Goal: Task Accomplishment & Management: Use online tool/utility

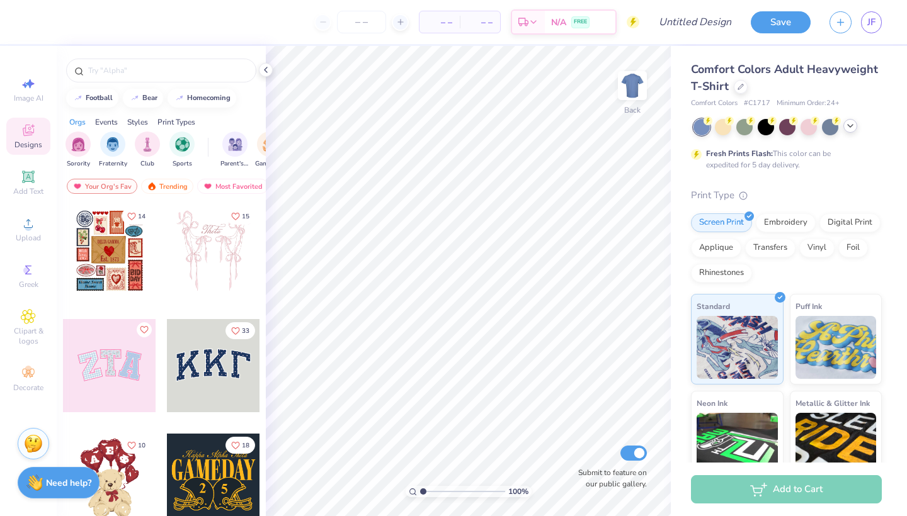
click at [850, 128] on icon at bounding box center [850, 126] width 10 height 10
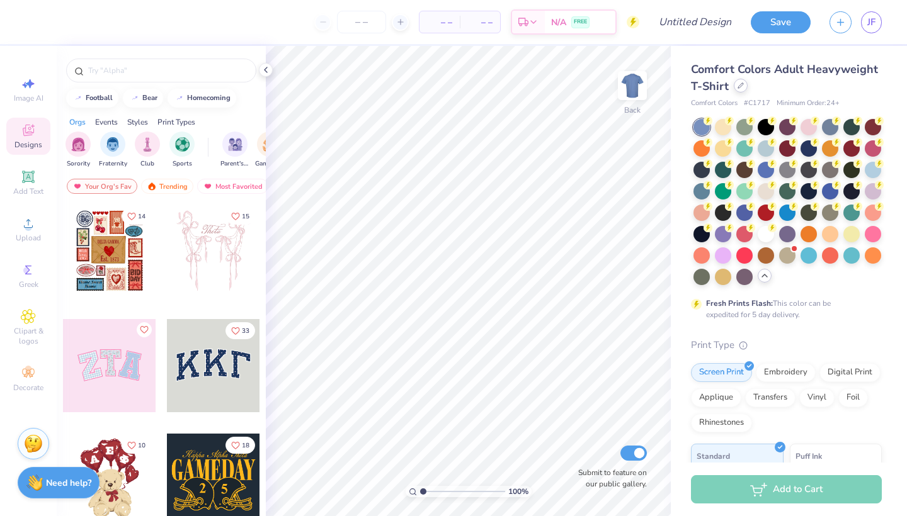
click at [740, 91] on div at bounding box center [740, 86] width 14 height 14
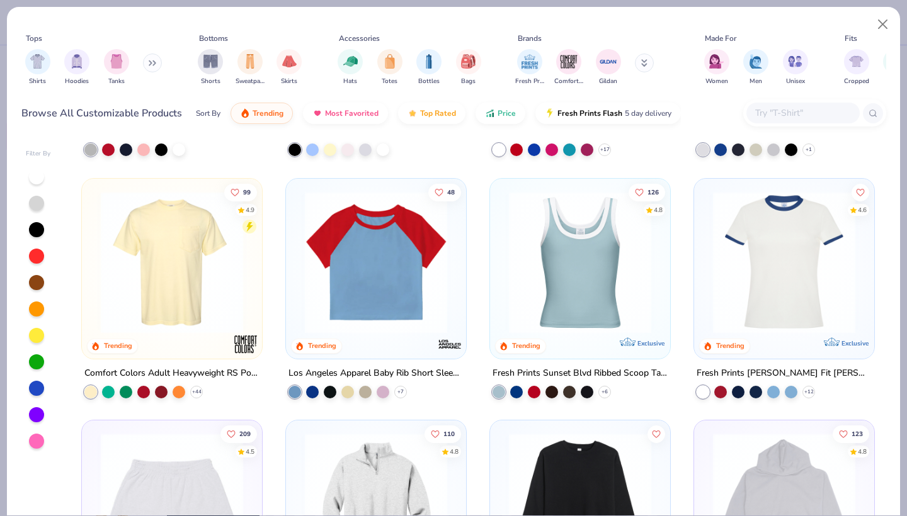
scroll to position [1452, 0]
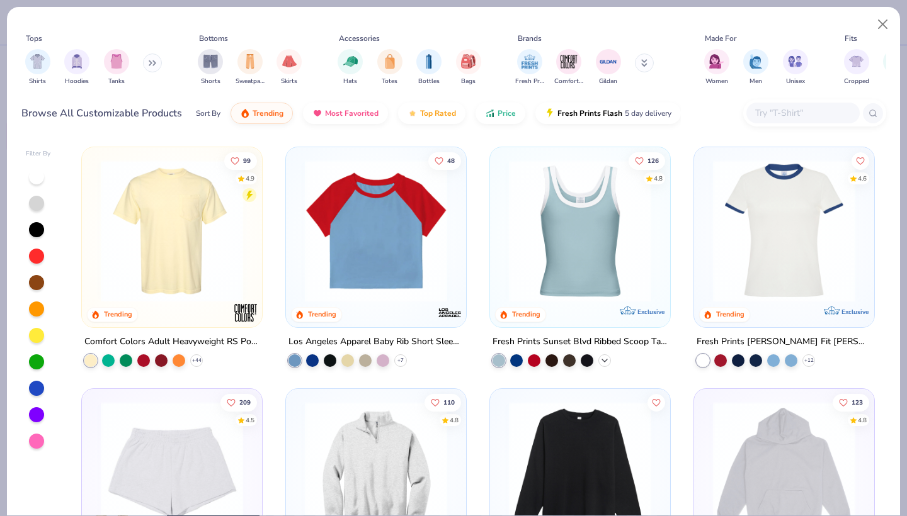
click at [610, 359] on div "+ 6" at bounding box center [604, 360] width 13 height 13
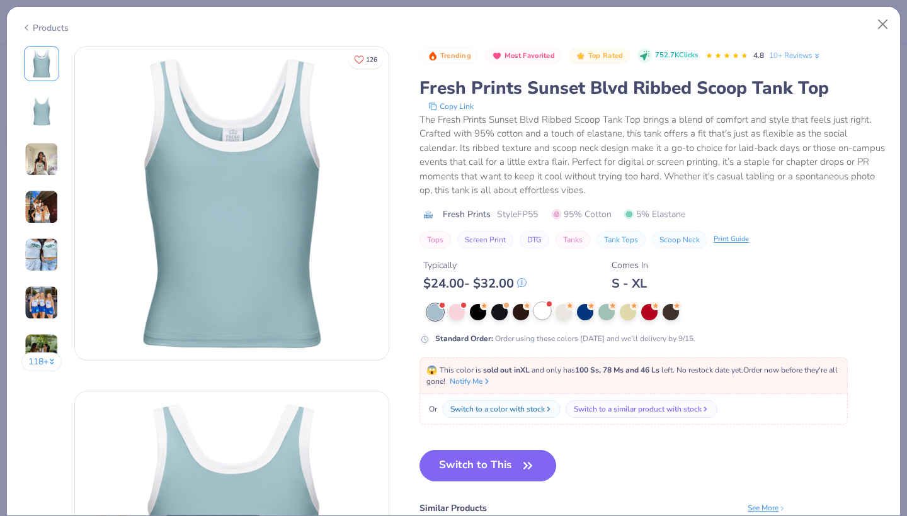
click at [538, 311] on div at bounding box center [542, 311] width 16 height 16
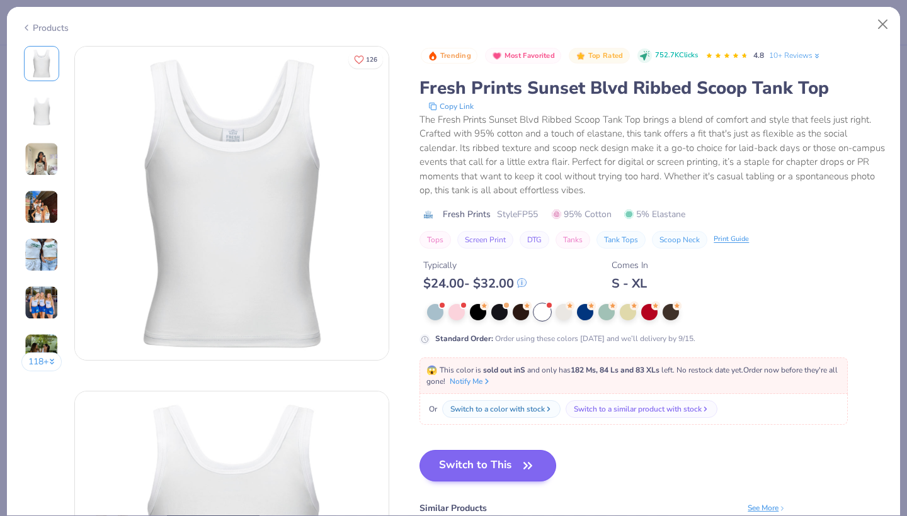
click at [476, 468] on button "Switch to This" at bounding box center [487, 465] width 137 height 31
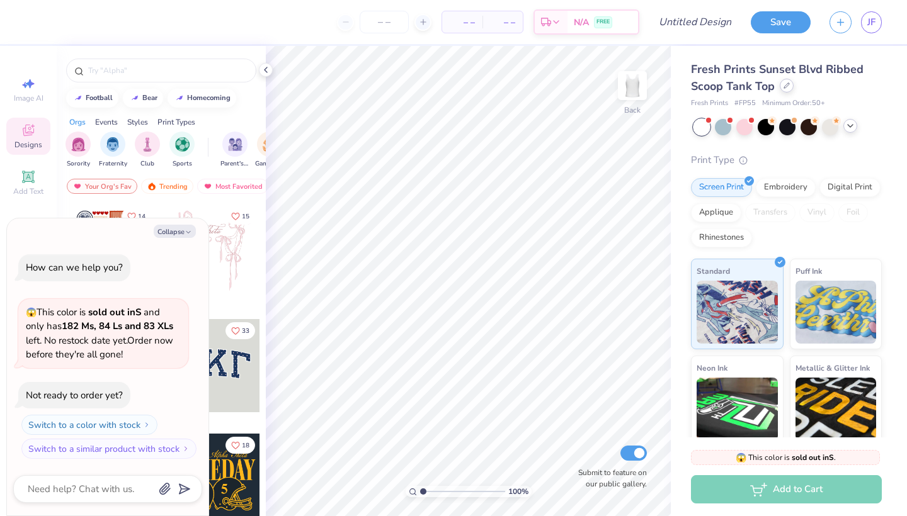
click at [788, 88] on icon at bounding box center [786, 85] width 6 height 6
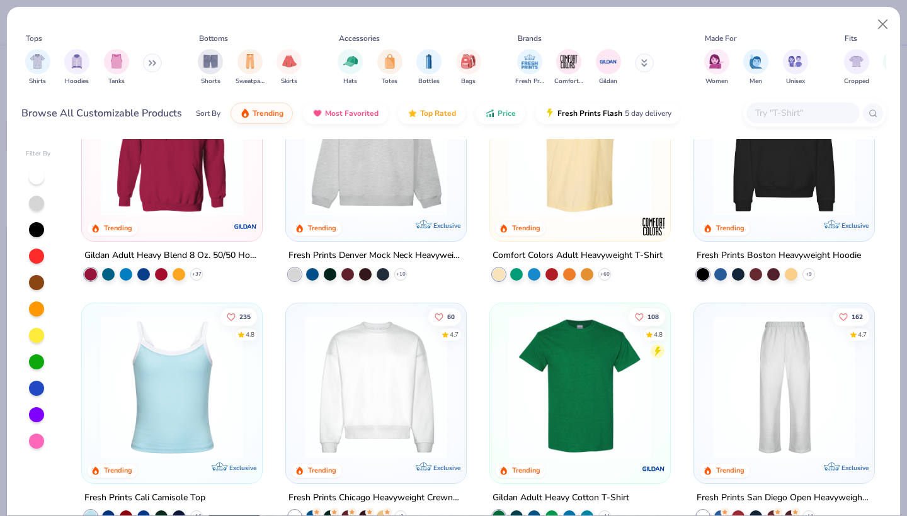
scroll to position [111, 0]
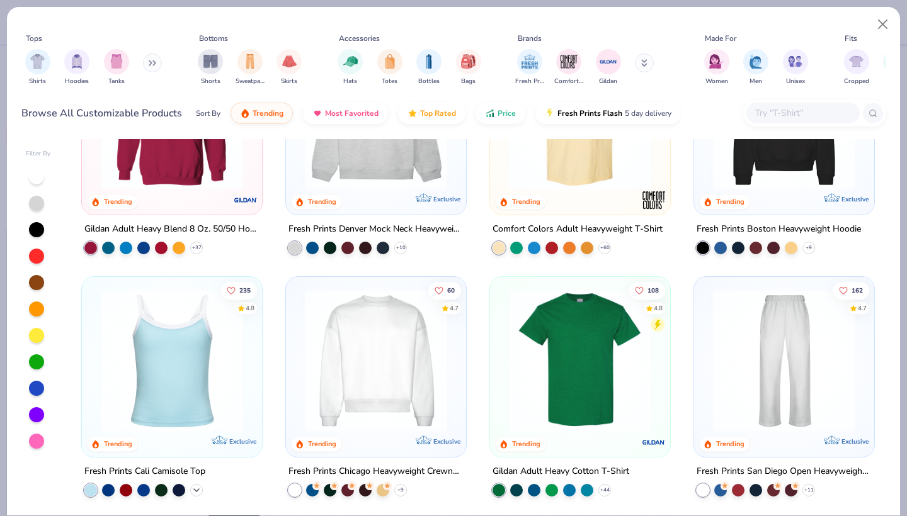
click at [195, 488] on icon at bounding box center [196, 490] width 10 height 10
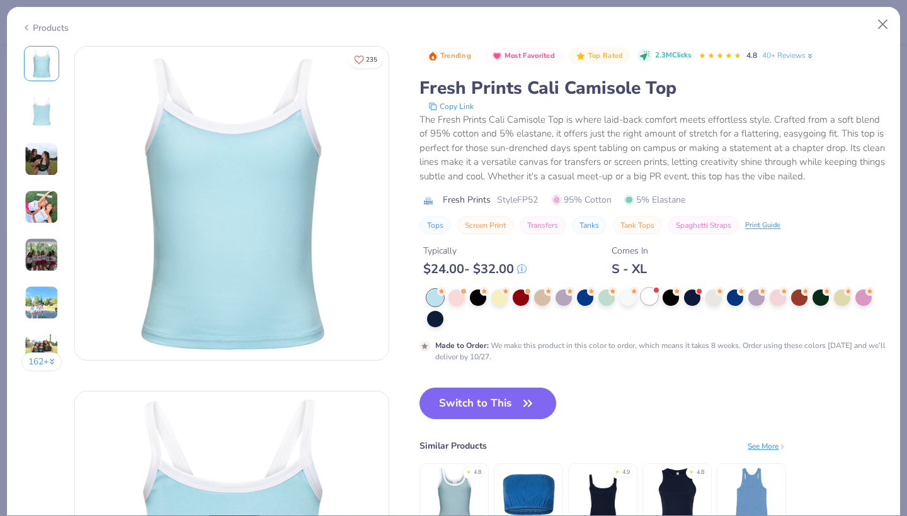
click at [652, 297] on div at bounding box center [649, 296] width 16 height 16
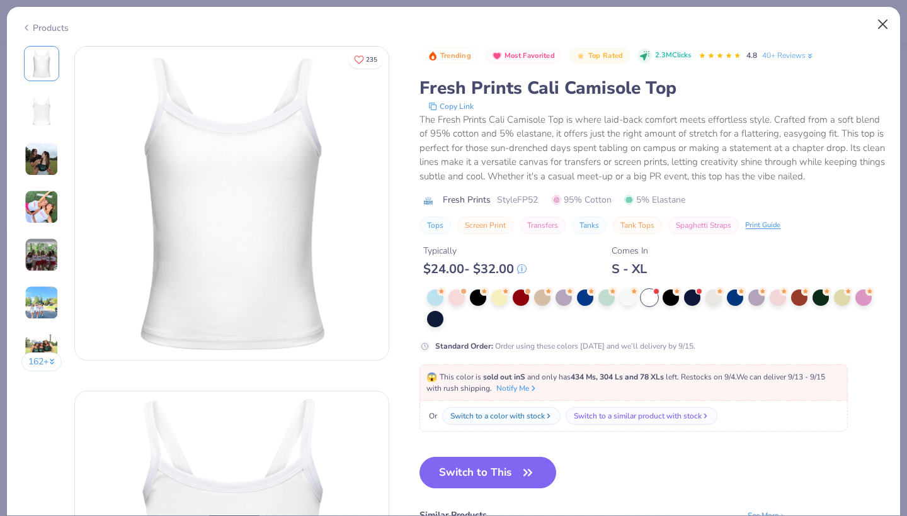
click at [880, 30] on button "Close" at bounding box center [883, 25] width 24 height 24
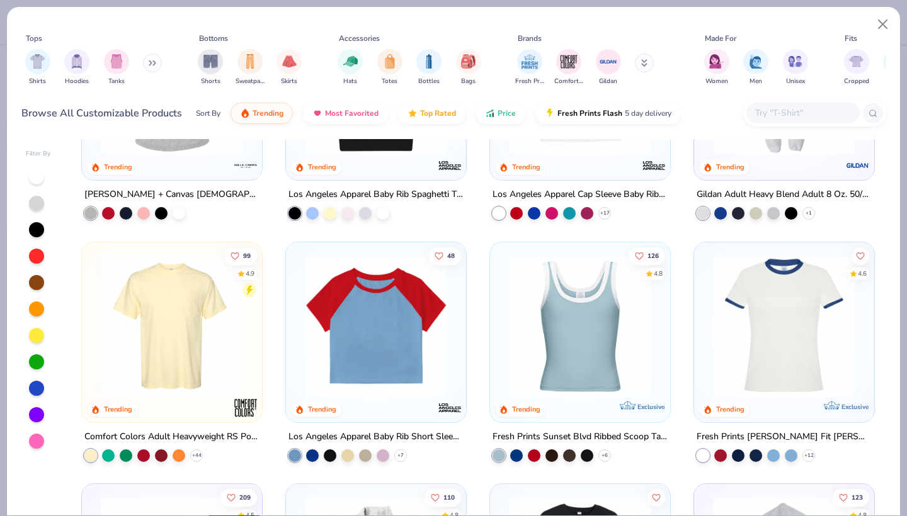
scroll to position [1508, 0]
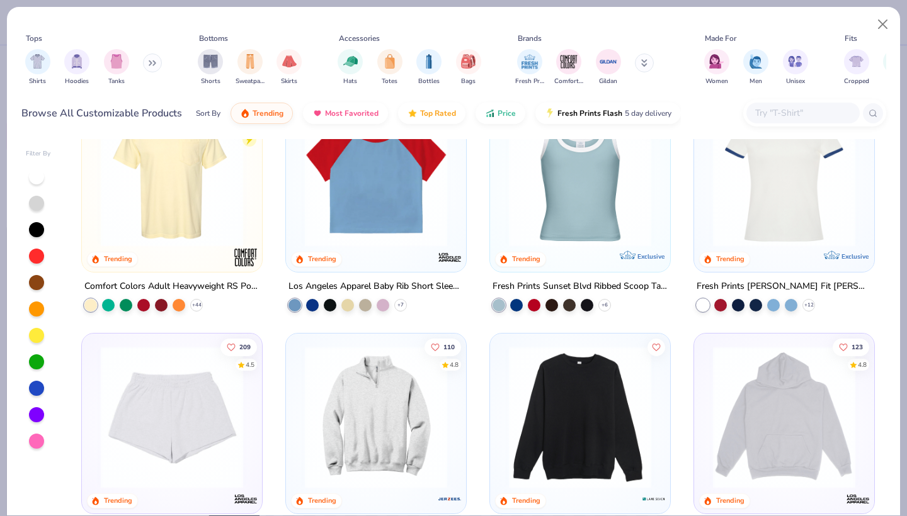
click at [607, 237] on img at bounding box center [579, 175] width 155 height 142
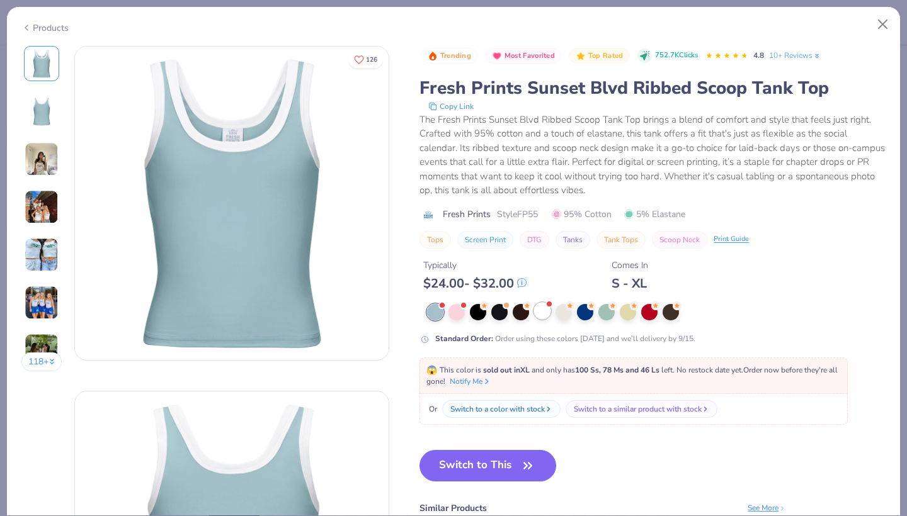
click at [538, 315] on div at bounding box center [542, 311] width 16 height 16
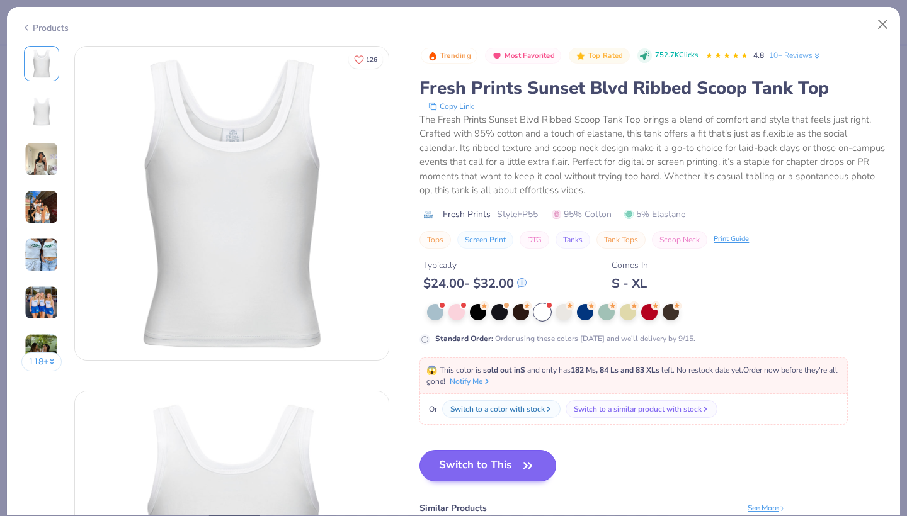
click at [471, 471] on button "Switch to This" at bounding box center [487, 465] width 137 height 31
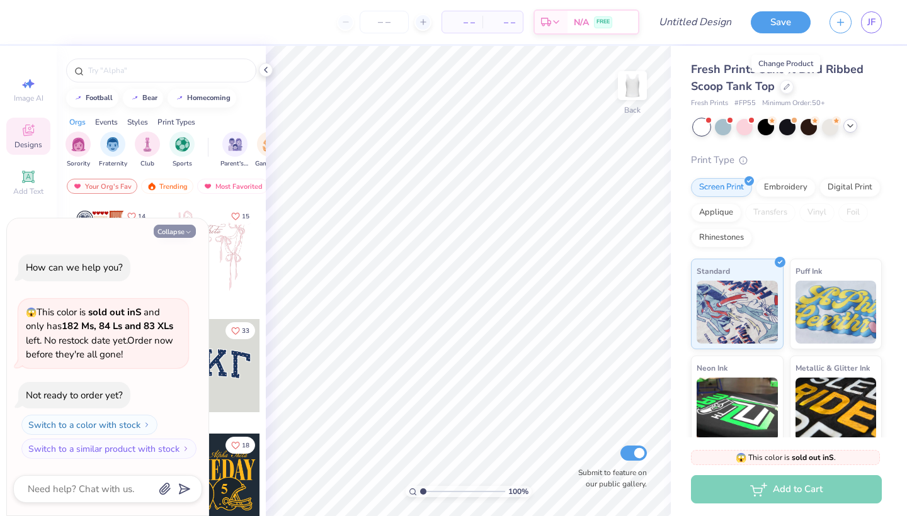
click at [180, 237] on button "Collapse" at bounding box center [175, 231] width 42 height 13
type textarea "x"
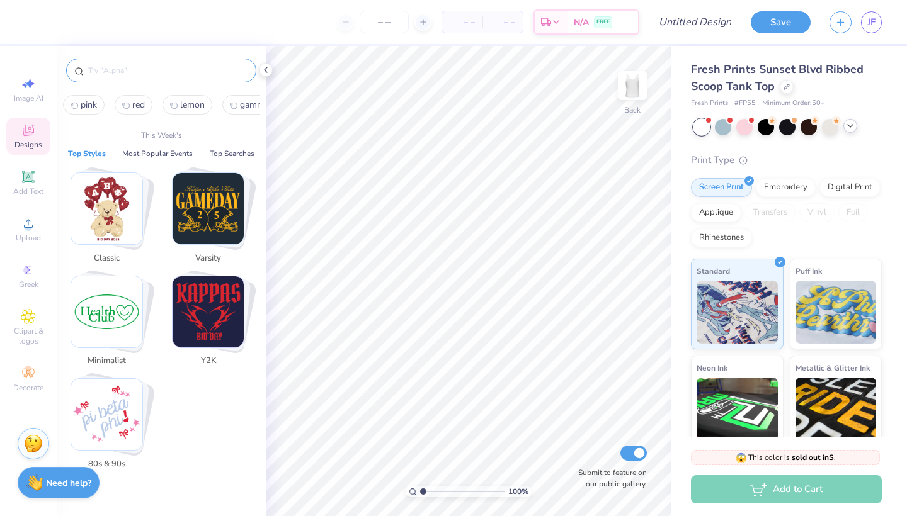
click at [174, 68] on input "text" at bounding box center [167, 70] width 161 height 13
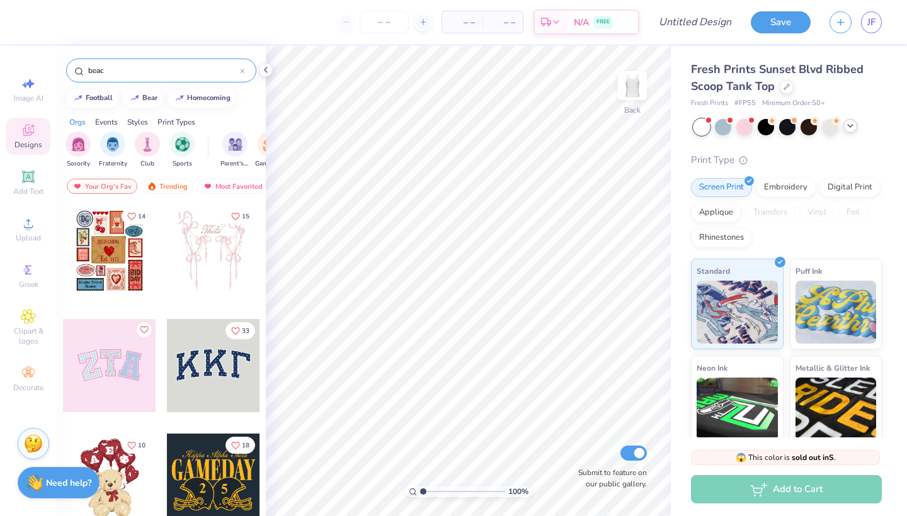
type input "beach"
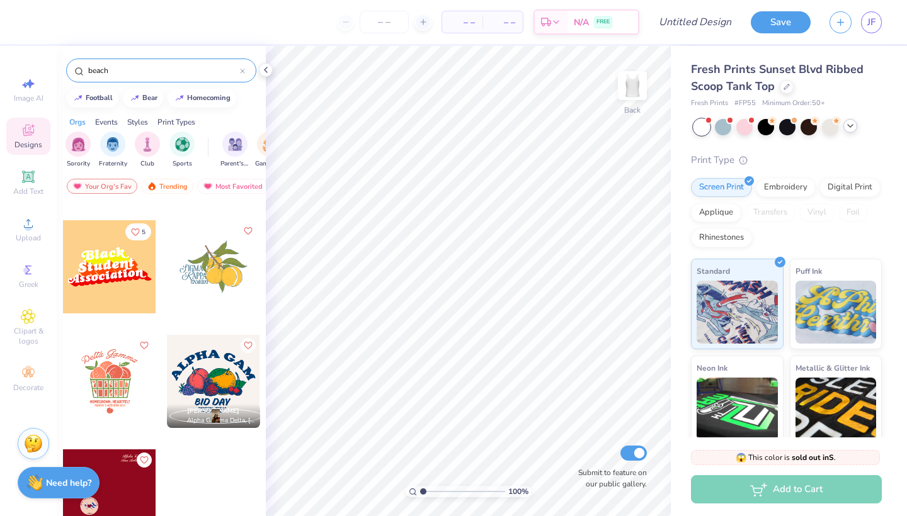
scroll to position [7202, 0]
click at [244, 73] on icon at bounding box center [242, 71] width 4 height 4
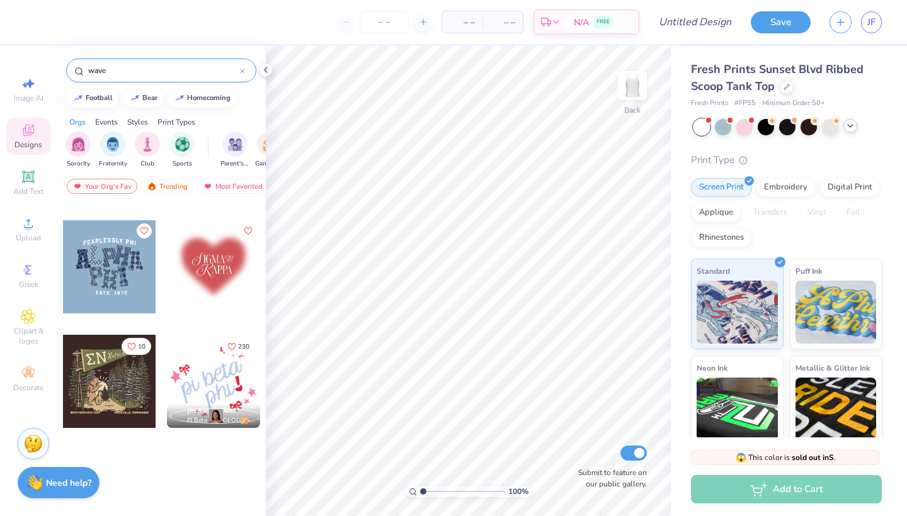
type input "wave"
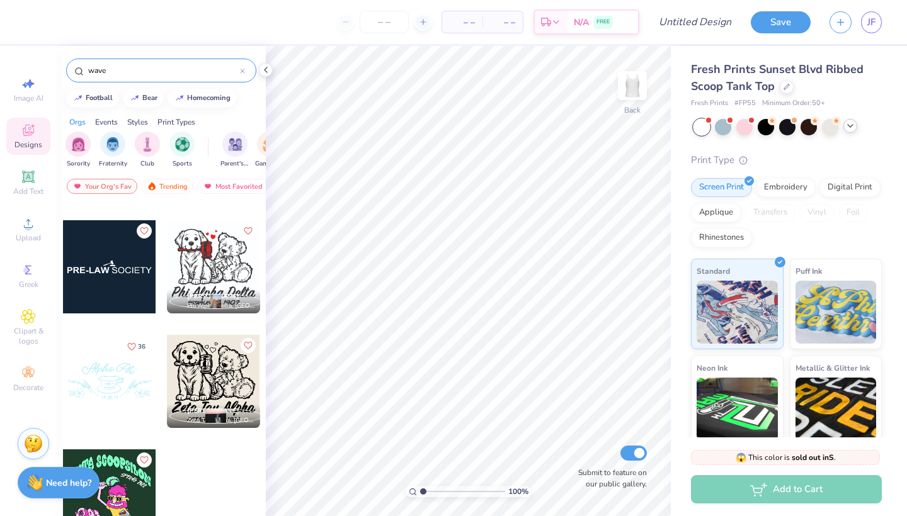
scroll to position [4911, 0]
click at [242, 71] on icon at bounding box center [242, 71] width 4 height 4
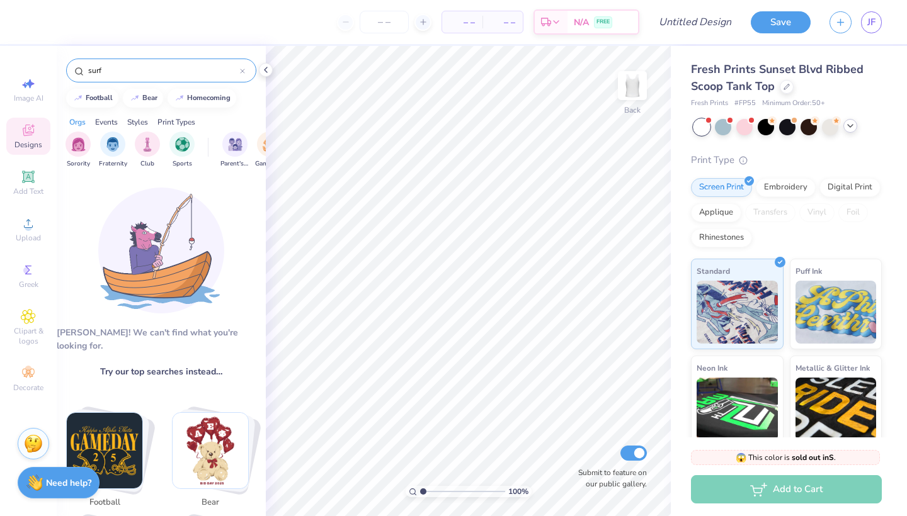
type input "surf"
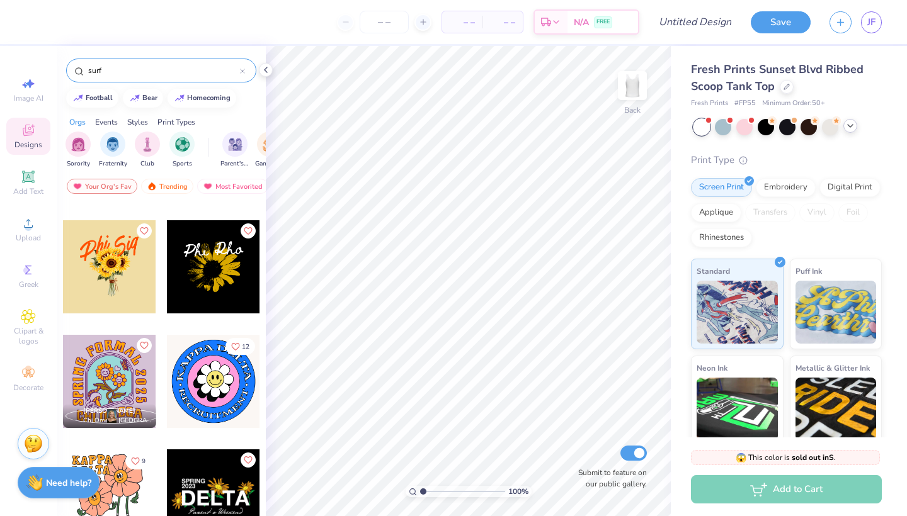
scroll to position [2963, 0]
click at [241, 74] on icon at bounding box center [242, 71] width 5 height 5
type input "travel"
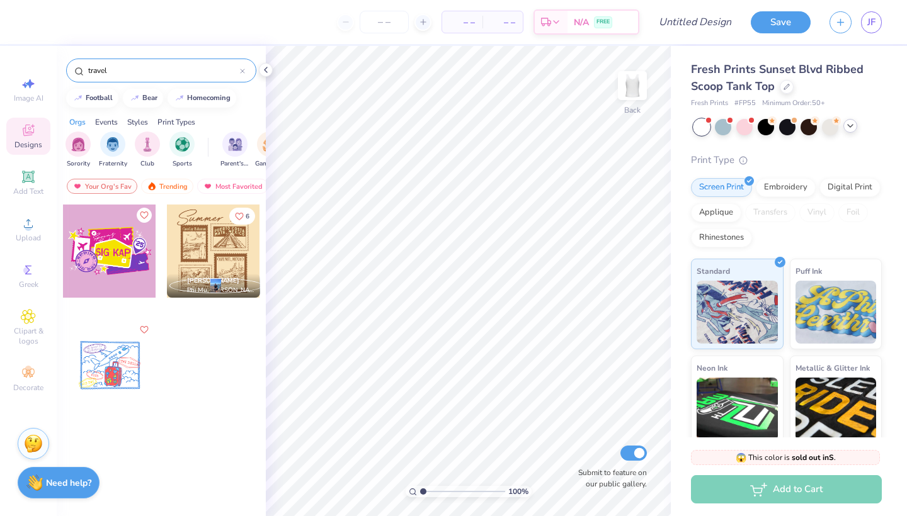
click at [244, 68] on div at bounding box center [242, 70] width 5 height 11
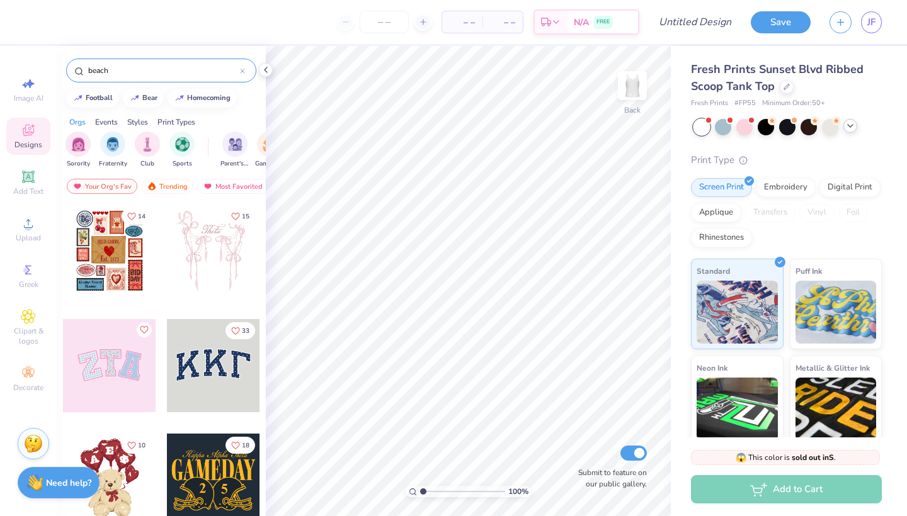
type input "beach"
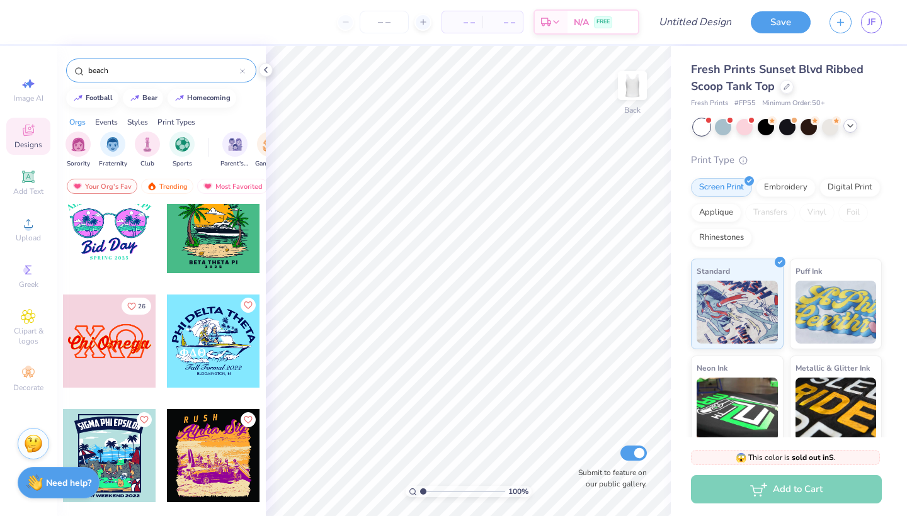
scroll to position [5146, 0]
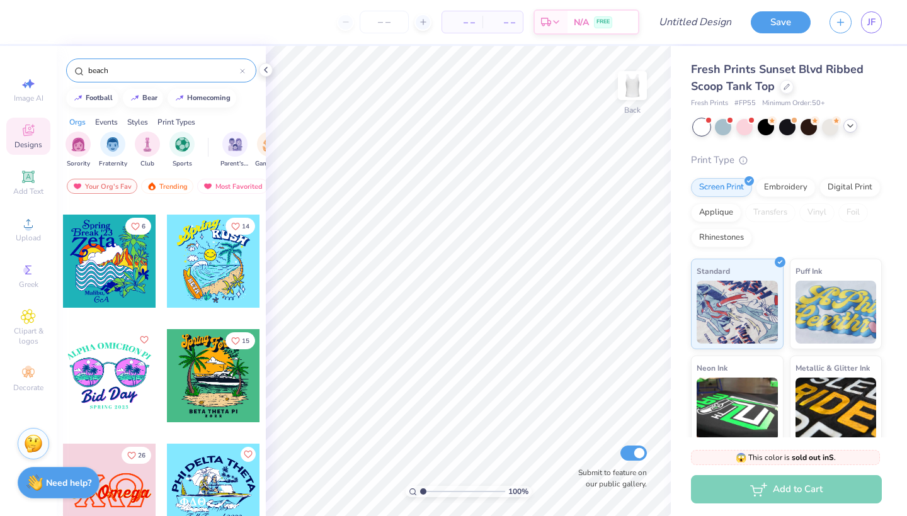
click at [237, 72] on input "beach" at bounding box center [163, 70] width 153 height 13
click at [240, 72] on icon at bounding box center [242, 71] width 5 height 5
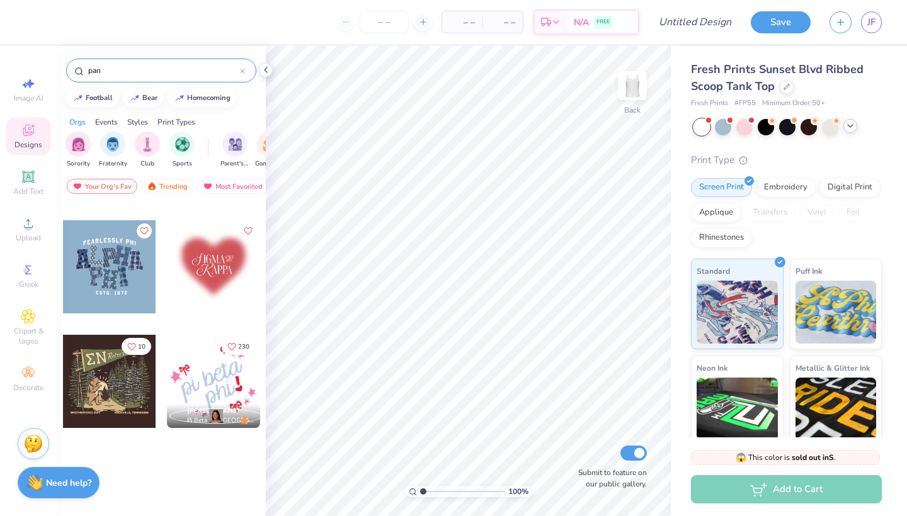
scroll to position [1474, 0]
type input "panels"
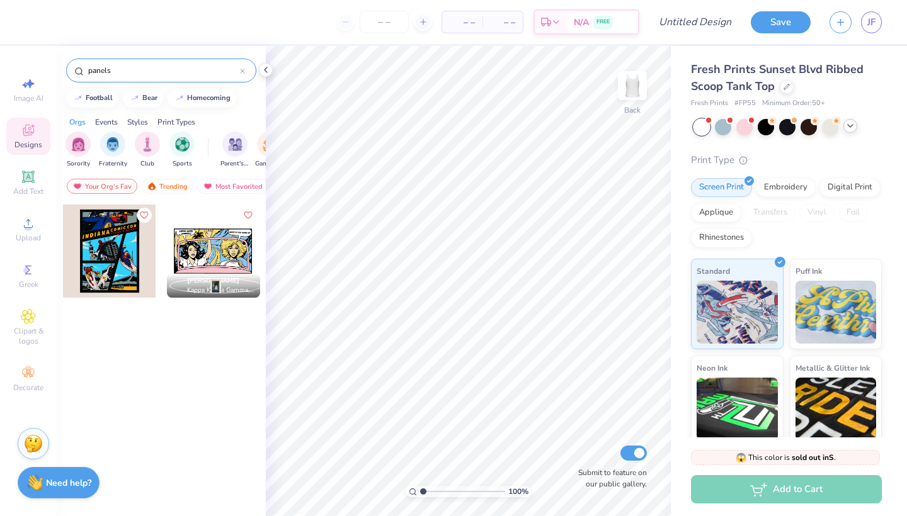
click at [242, 71] on icon at bounding box center [242, 71] width 4 height 4
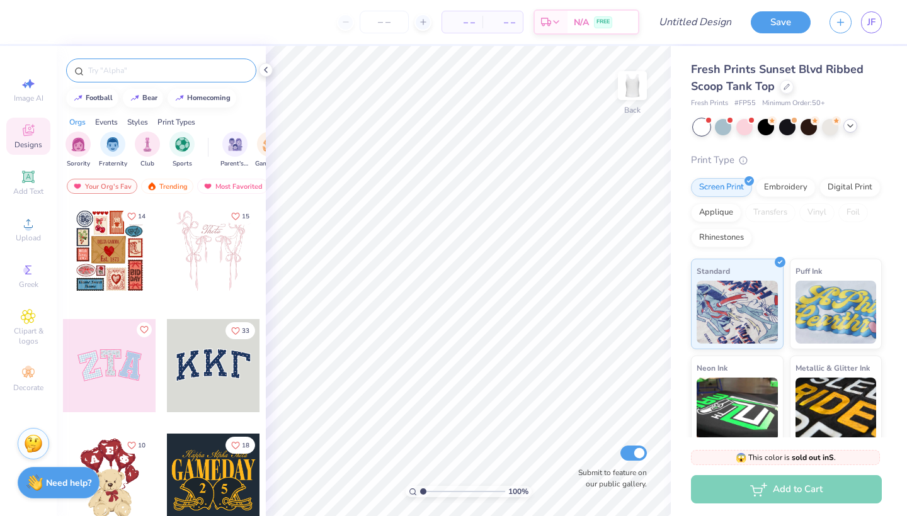
type input "e"
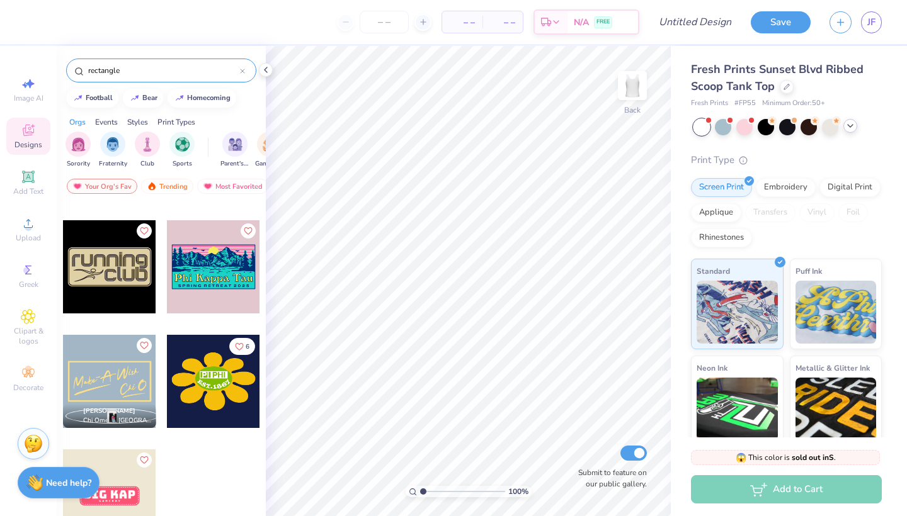
scroll to position [99, 0]
type input "r"
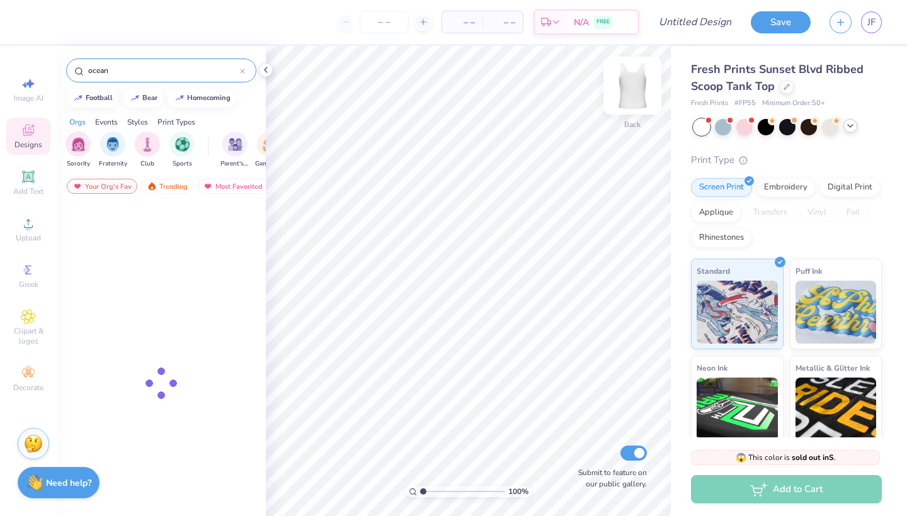
type input "ocean"
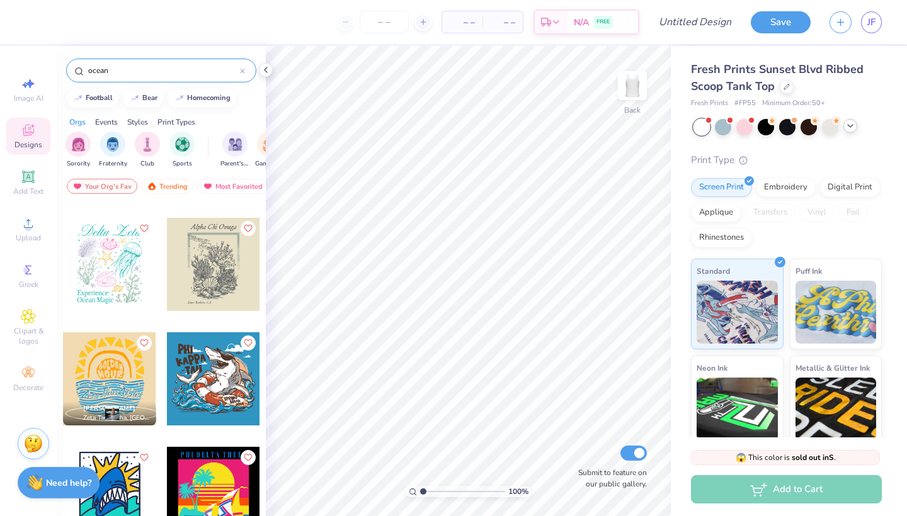
scroll to position [328, 0]
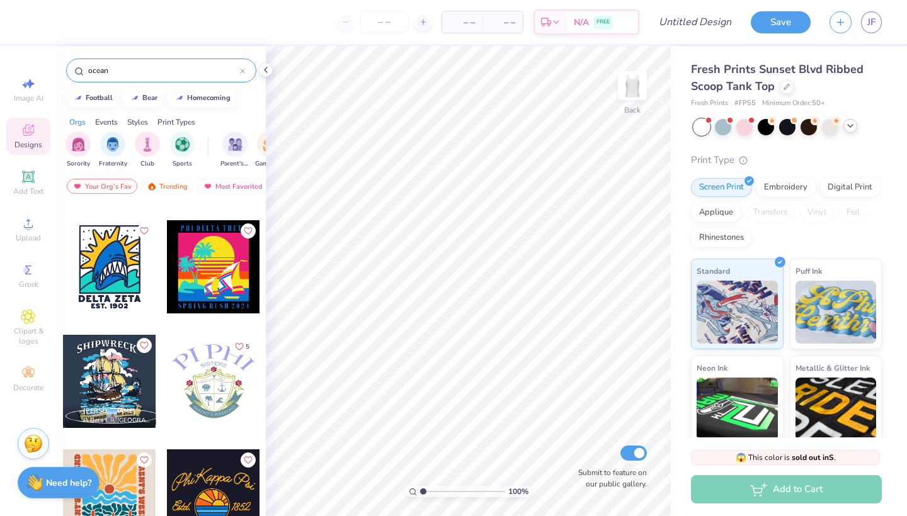
click at [237, 72] on input "ocean" at bounding box center [163, 70] width 153 height 13
click at [244, 69] on icon at bounding box center [242, 71] width 5 height 5
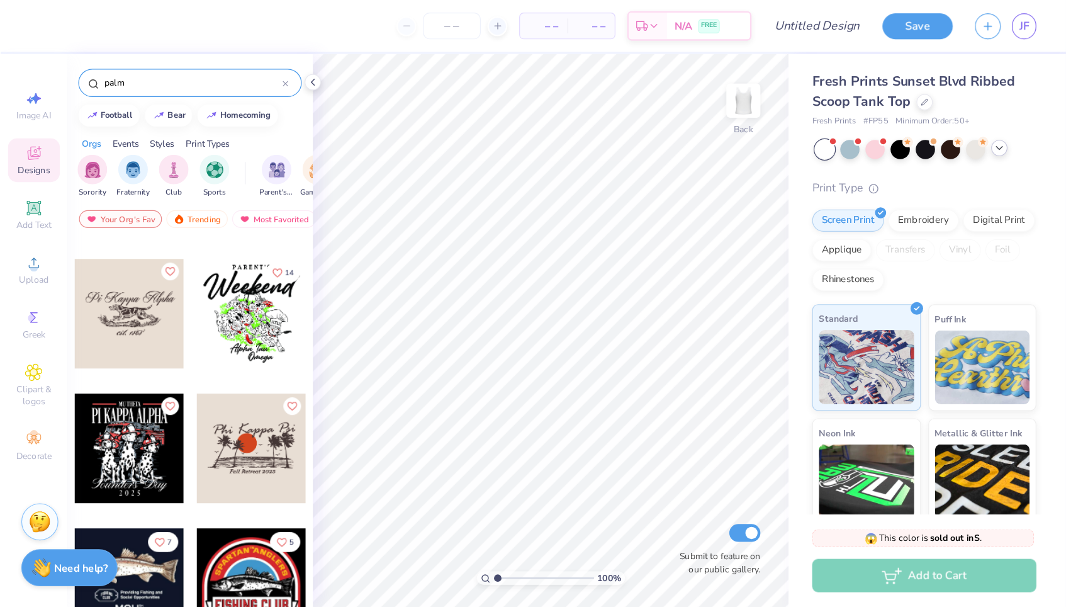
scroll to position [2963, 0]
type input "palmx"
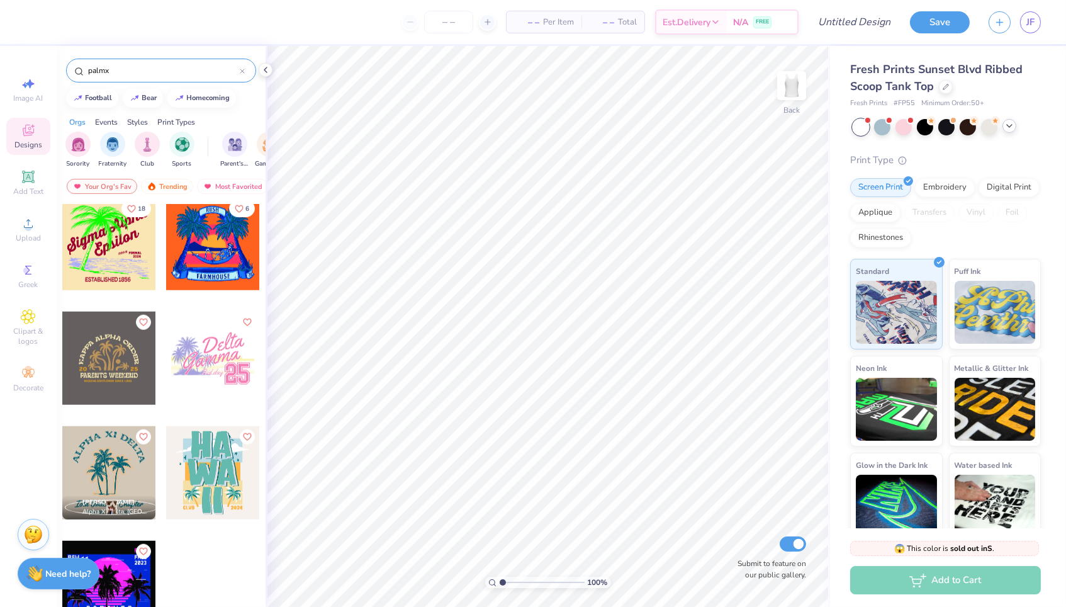
scroll to position [2299, 0]
click at [235, 72] on input "palmx" at bounding box center [163, 70] width 153 height 13
click at [240, 72] on icon at bounding box center [242, 71] width 5 height 5
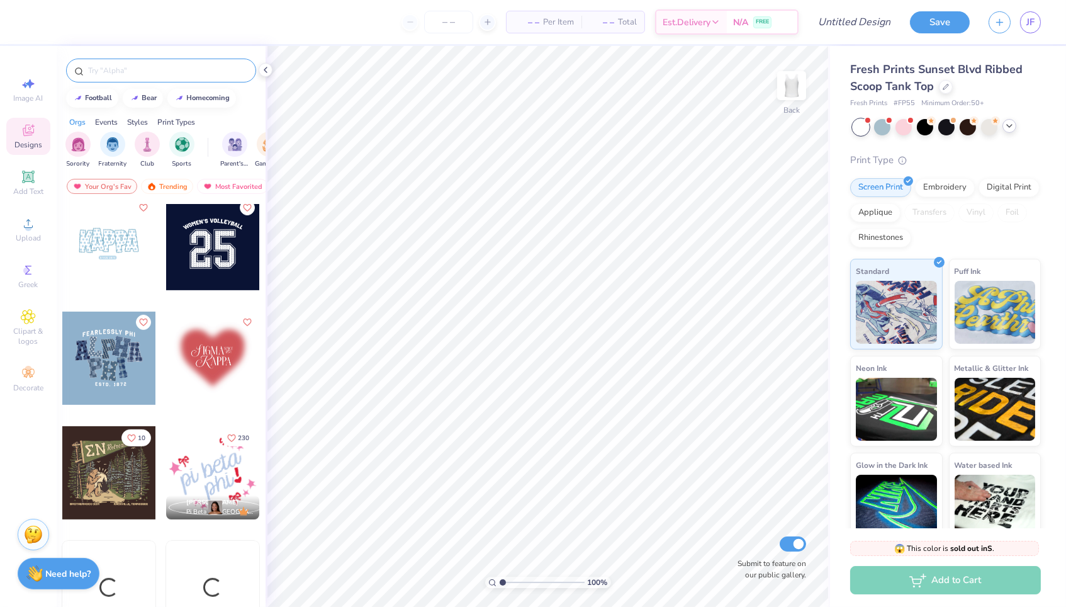
scroll to position [1382, 0]
type input "sun"
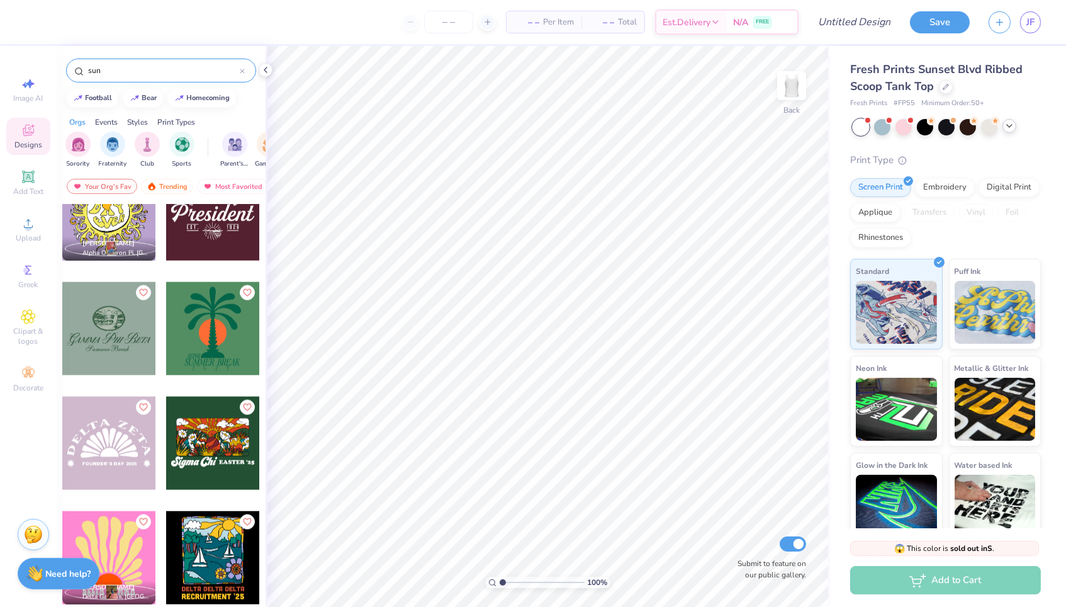
scroll to position [3516, 0]
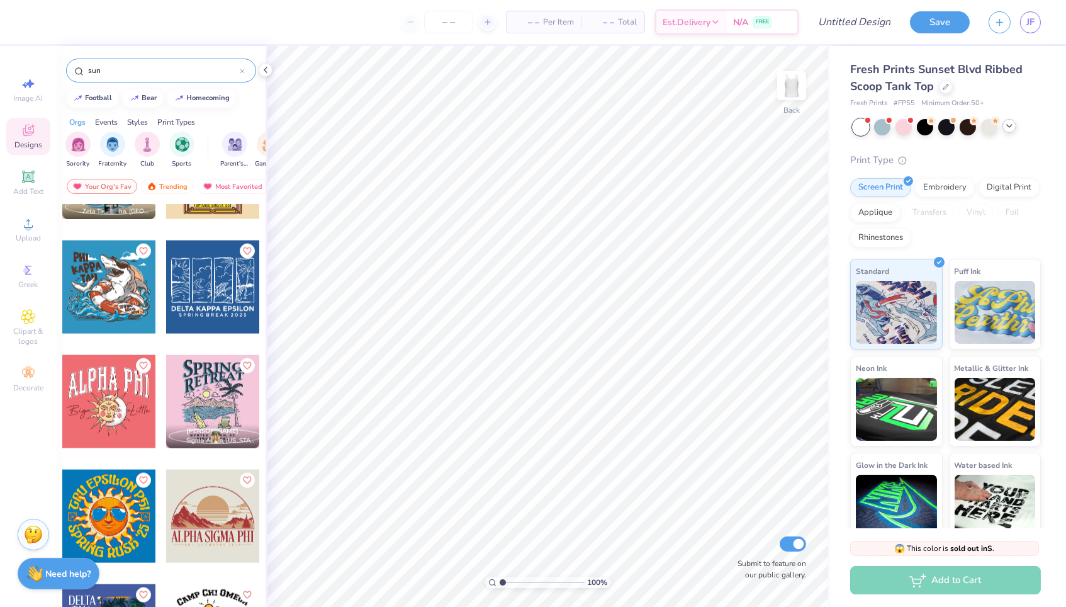
click at [216, 295] on div at bounding box center [212, 286] width 93 height 93
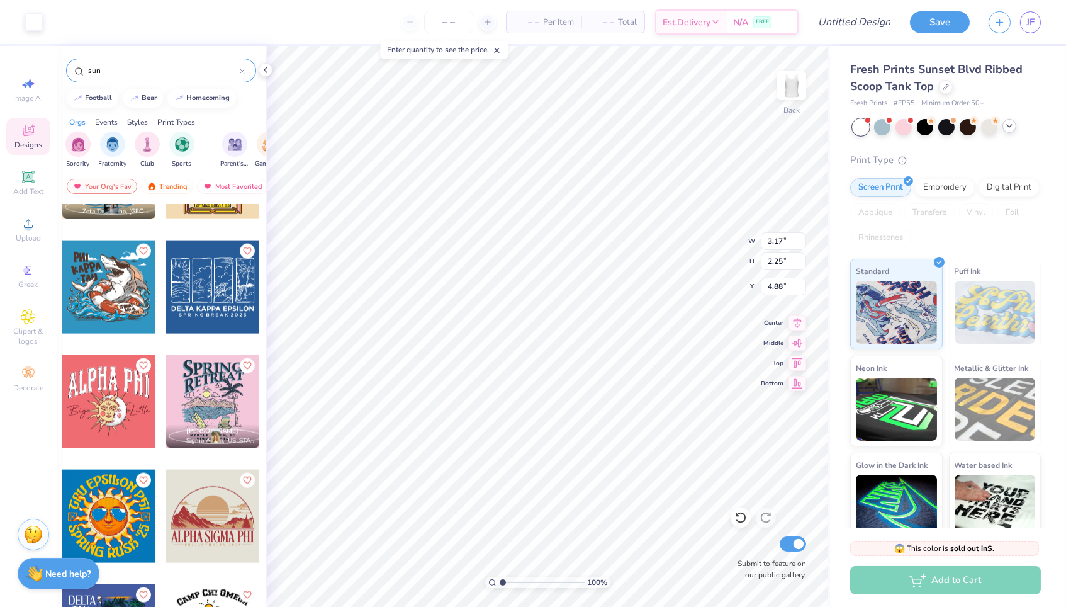
type input "1.51"
type input "6.72"
type input "4.76"
type input "1.58"
click at [41, 26] on div at bounding box center [34, 21] width 18 height 18
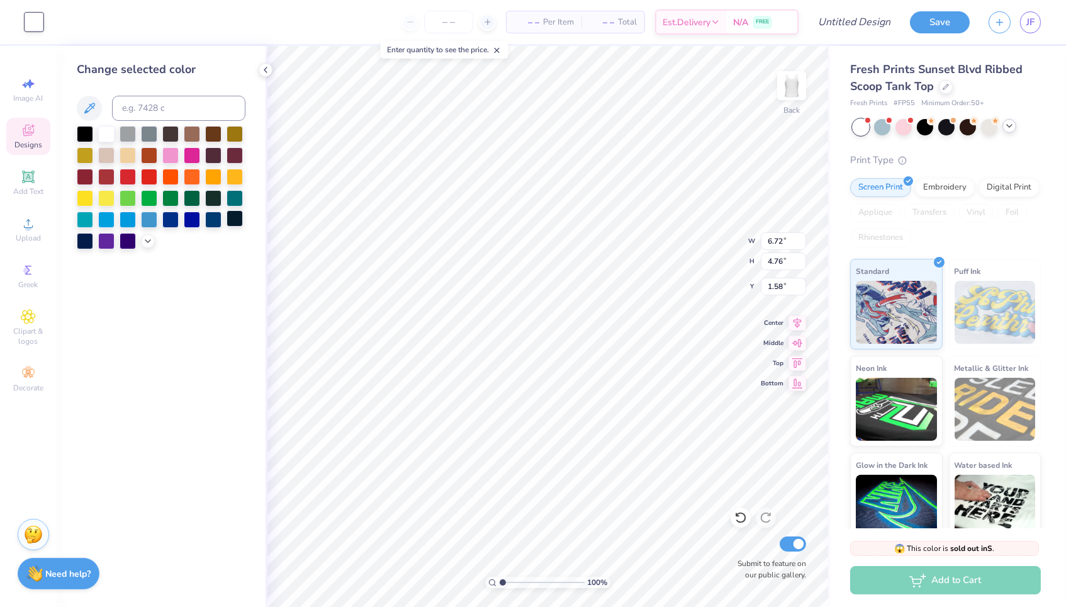
click at [232, 223] on div at bounding box center [235, 218] width 16 height 16
click at [216, 218] on div at bounding box center [213, 218] width 16 height 16
click at [145, 244] on icon at bounding box center [148, 240] width 10 height 10
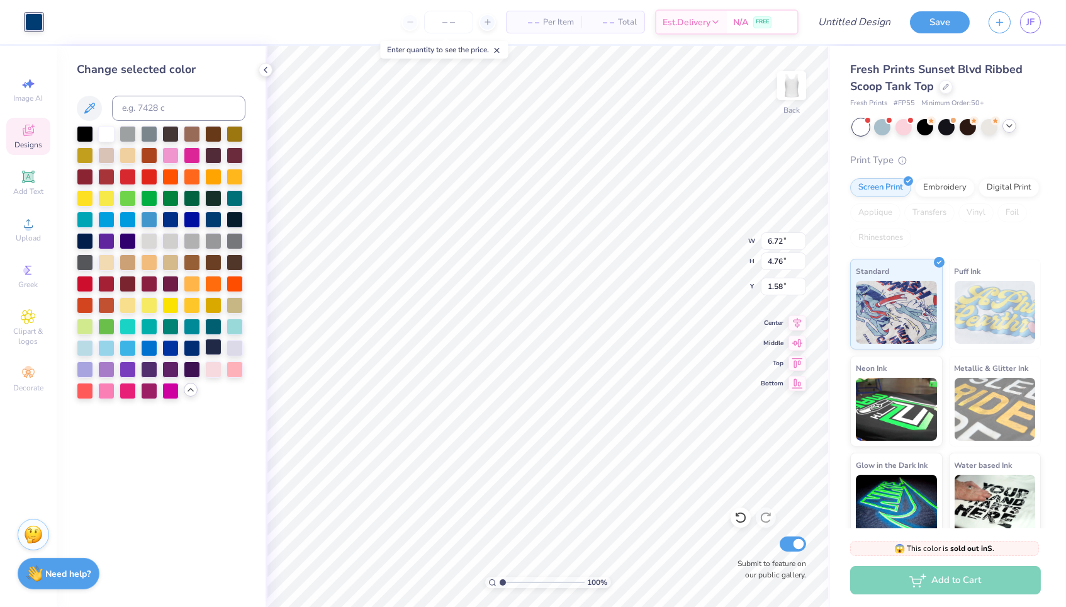
click at [213, 353] on div at bounding box center [213, 347] width 16 height 16
click at [82, 242] on div at bounding box center [85, 240] width 16 height 16
click at [213, 350] on div at bounding box center [213, 347] width 16 height 16
click at [88, 239] on div at bounding box center [85, 240] width 16 height 16
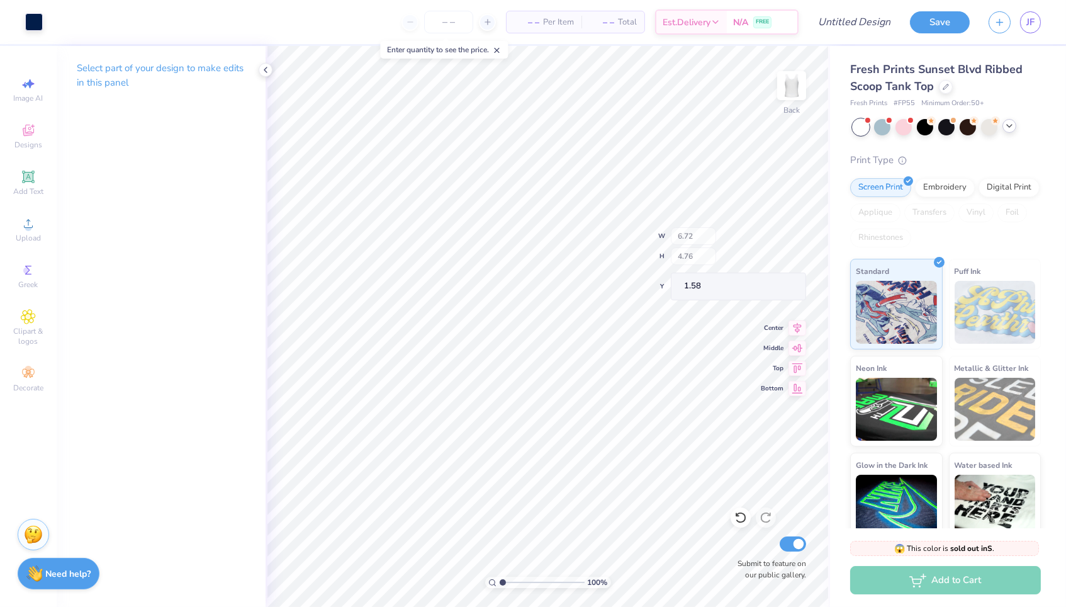
type input "6.62"
type input "0.40"
type input "5.51"
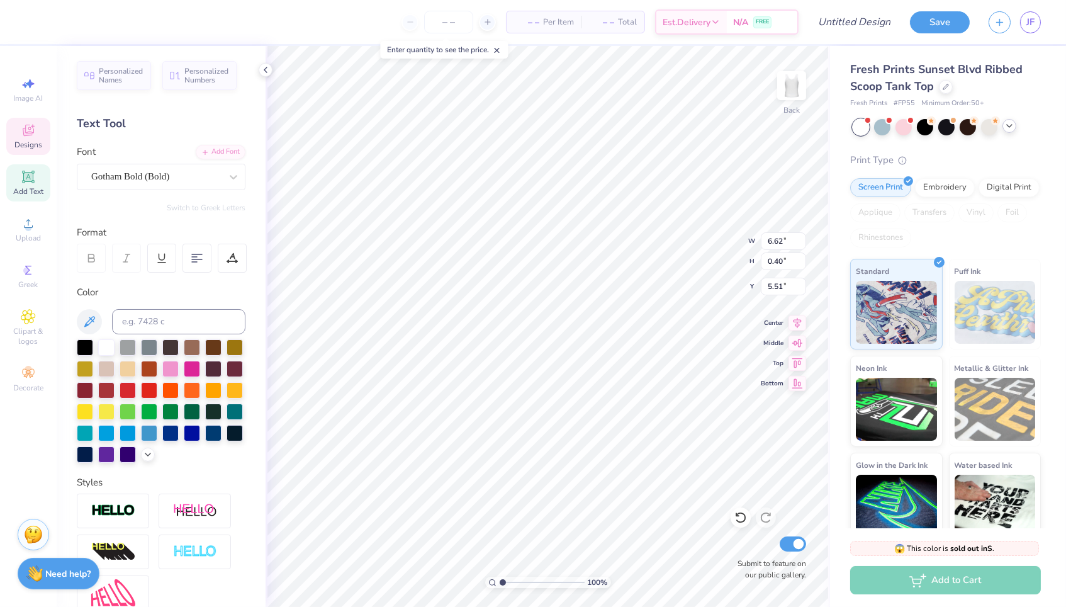
scroll to position [0, 0]
type textarea "D"
type textarea "G"
type textarea "A"
type textarea "GAMMA PHI BETA"
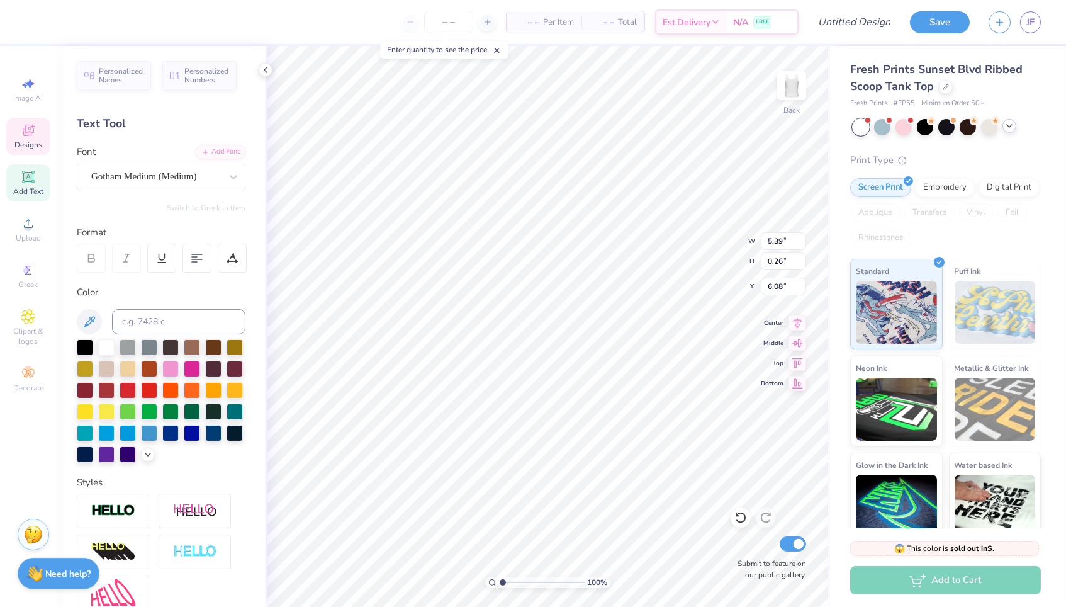
scroll to position [0, 5]
type textarea "[GEOGRAPHIC_DATA], [US_STATE]"
type input "5.72"
type input "0.35"
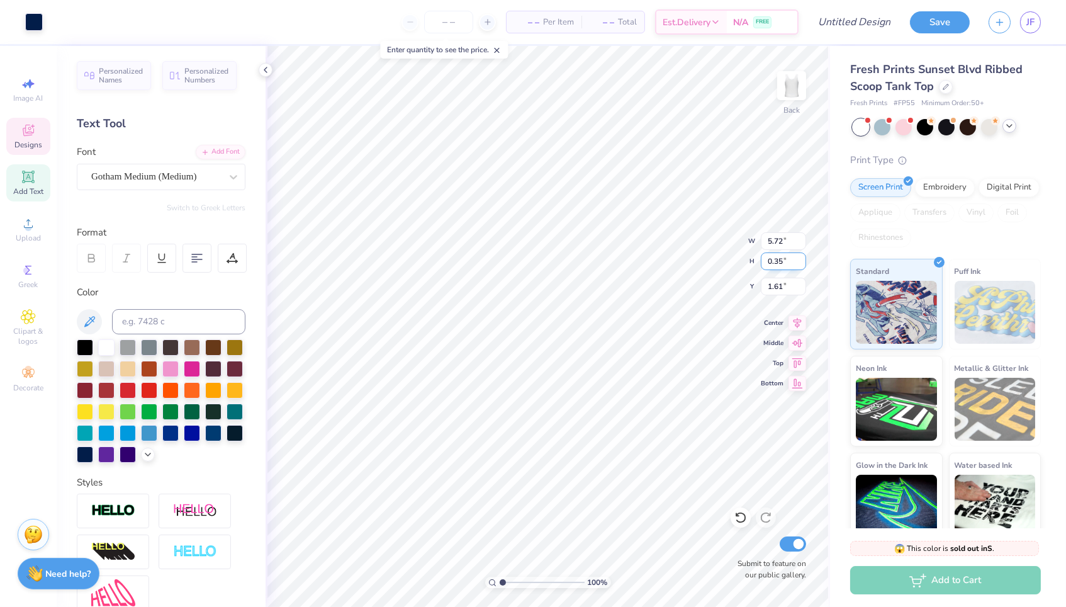
type input "1.52"
type input "3.63"
type input "1.61"
type input "5.72"
type input "0.35"
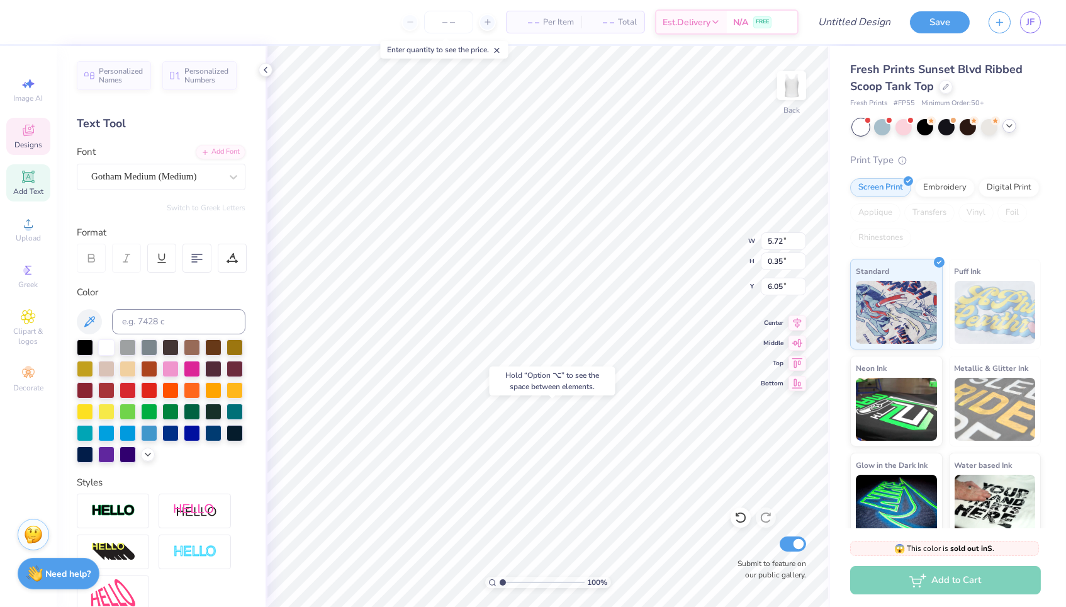
type input "6.40"
click at [584, 392] on div "Hold “Option ⌥” to see the space between elements." at bounding box center [553, 380] width 126 height 29
type input "5.10"
type input "0.40"
type input "5.51"
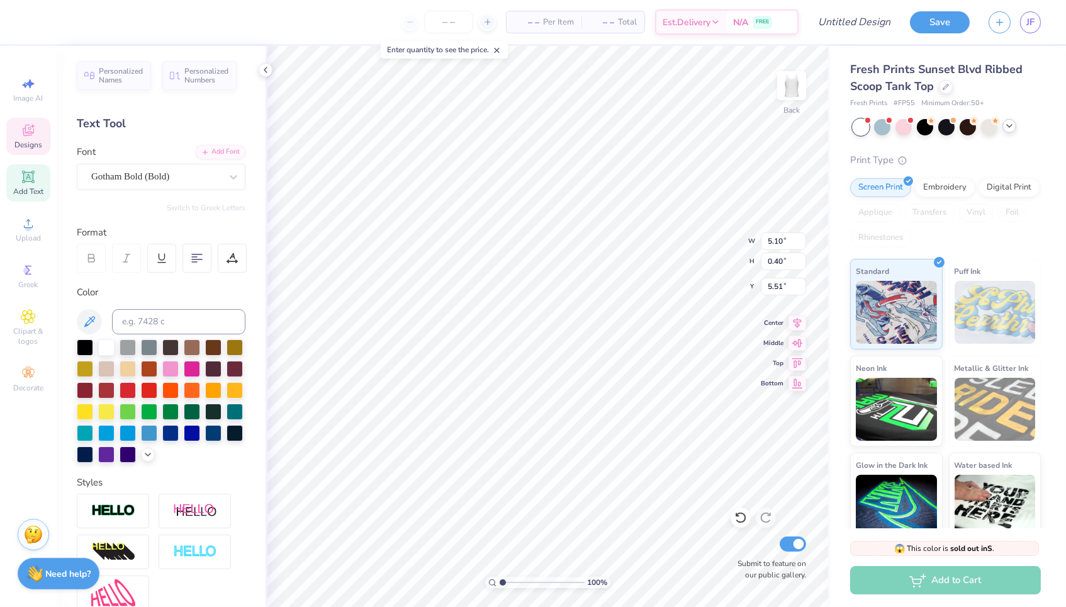
type input "6.15"
type input "0.49"
type input "5.74"
type input "0.46"
type input "5.54"
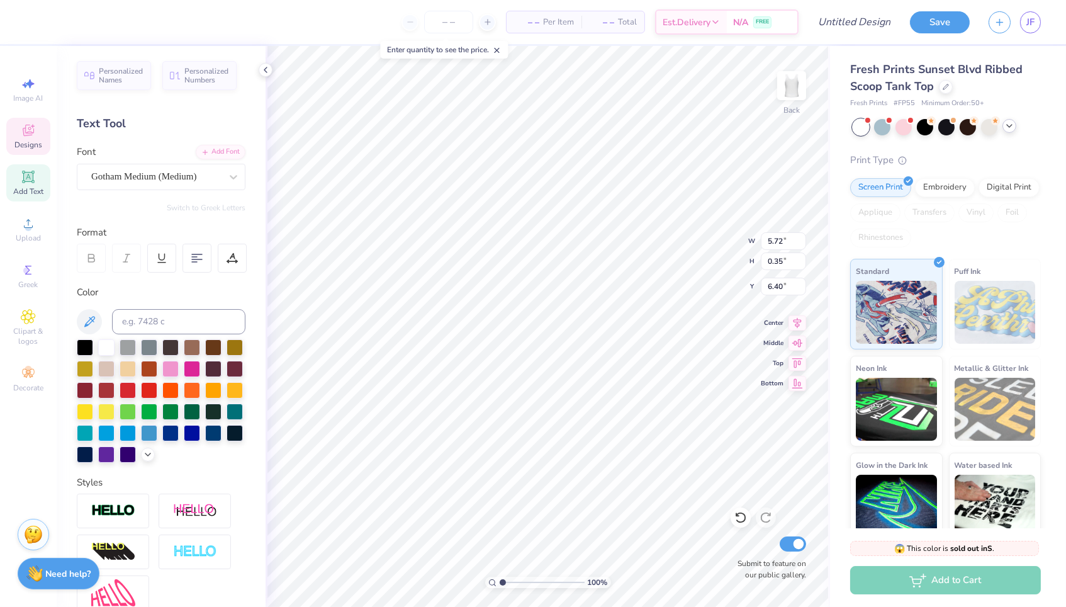
type input "6.19"
click at [799, 325] on icon at bounding box center [798, 320] width 18 height 15
click at [796, 325] on icon at bounding box center [798, 320] width 18 height 15
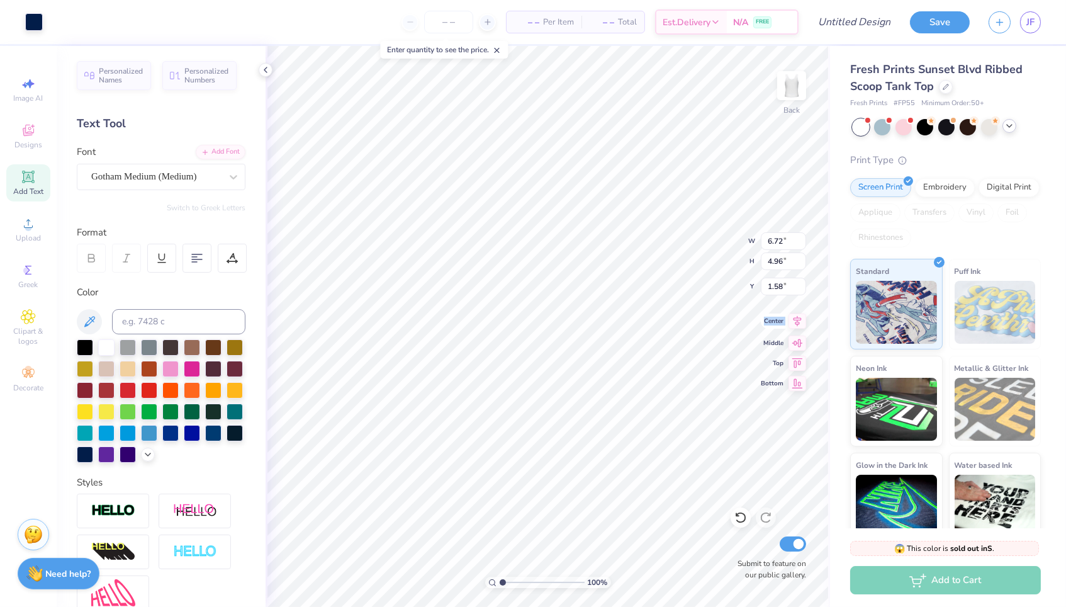
click at [796, 325] on icon at bounding box center [798, 320] width 18 height 15
type input "5.53"
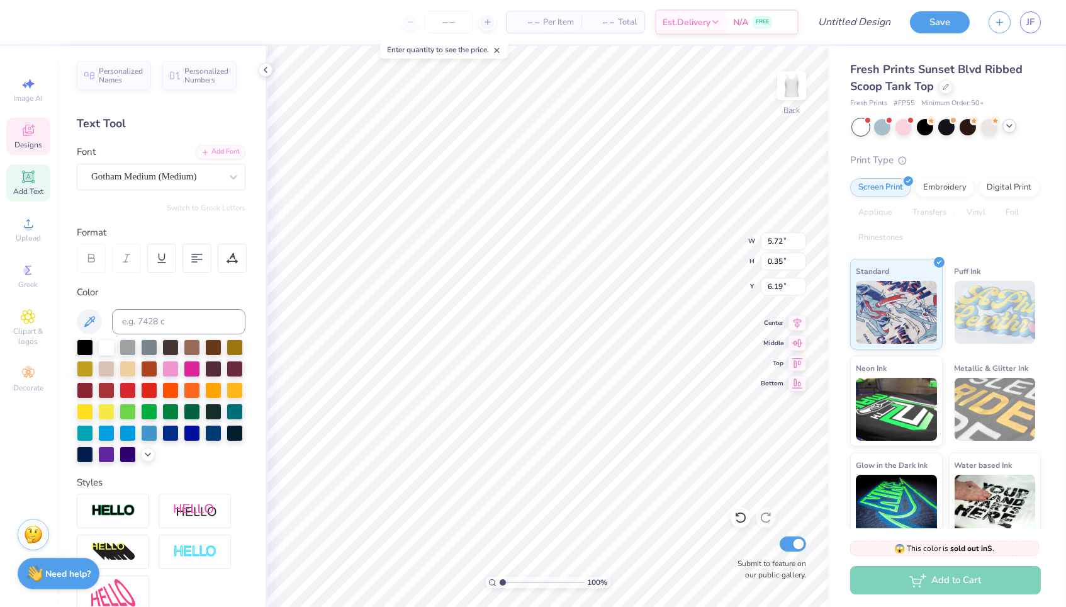
type input "0.34"
click at [791, 325] on icon at bounding box center [798, 320] width 18 height 15
click at [791, 322] on icon at bounding box center [798, 320] width 18 height 15
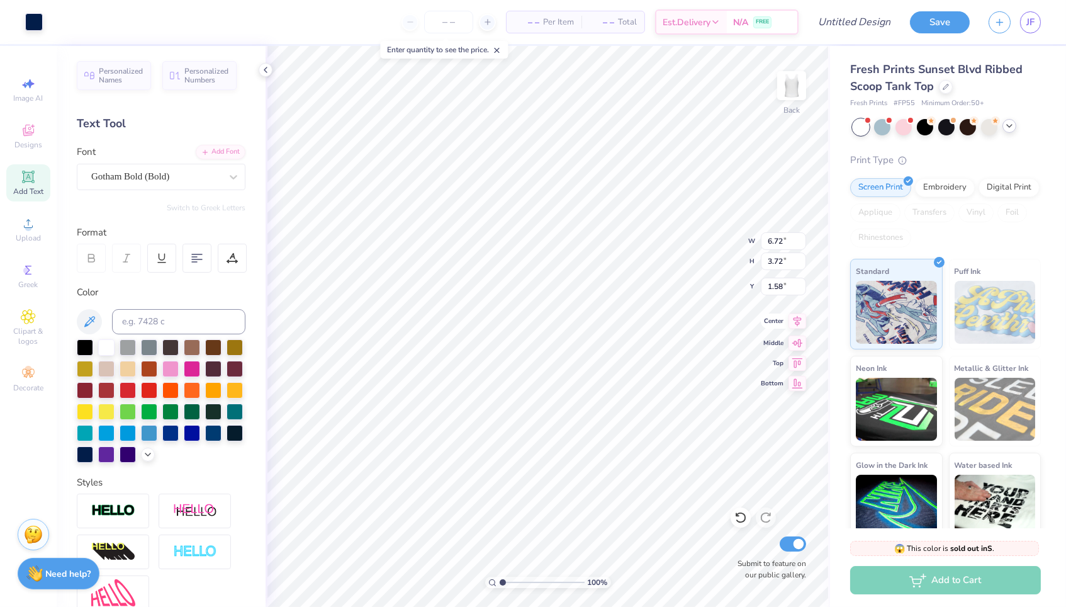
click at [798, 322] on icon at bounding box center [798, 321] width 8 height 11
click at [799, 322] on icon at bounding box center [798, 321] width 8 height 11
type input "1.77"
type input "1.61"
type input "5.38"
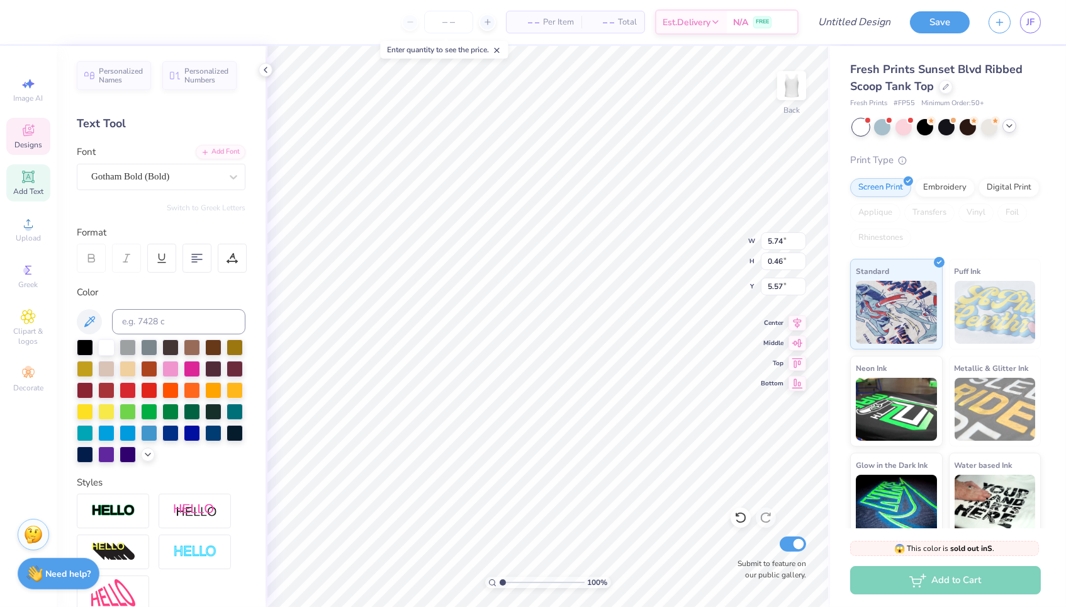
type input "0.43"
type input "6.58"
type input "5.38"
type input "0.43"
type input "5.79"
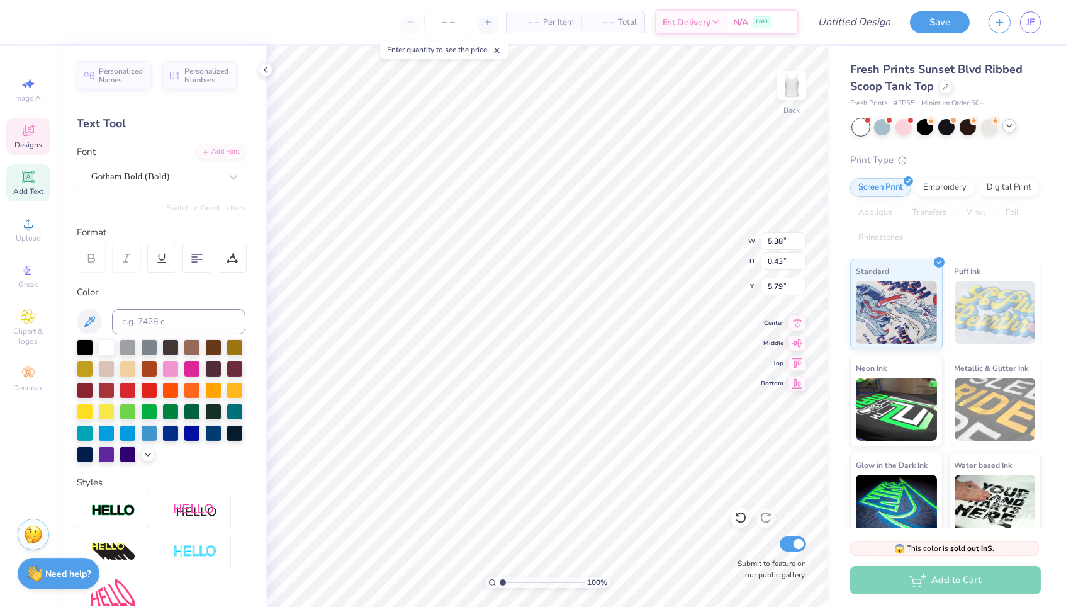
type input "5.53"
type input "0.34"
type input "6.42"
type input "5.65"
type input "5.81"
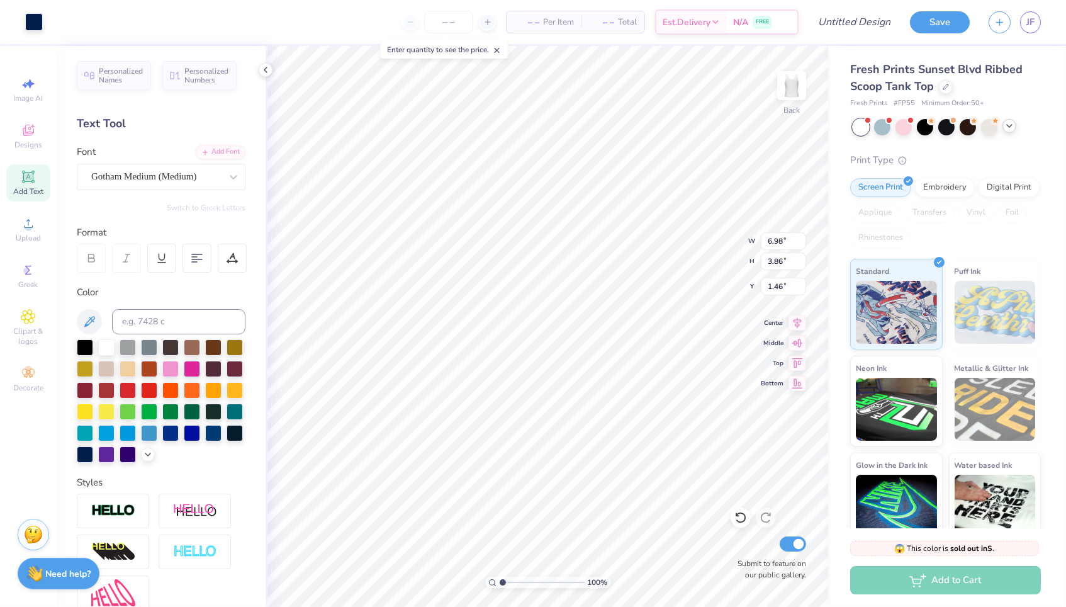
type input "6.98"
type input "3.86"
type input "1.46"
click at [794, 324] on icon at bounding box center [798, 320] width 18 height 15
click at [725, 239] on div "100 % Back W 6.98 6.98 " H 3.86 3.86 " Y 1.46 1.46 " Center Middle Top Bottom S…" at bounding box center [548, 326] width 565 height 561
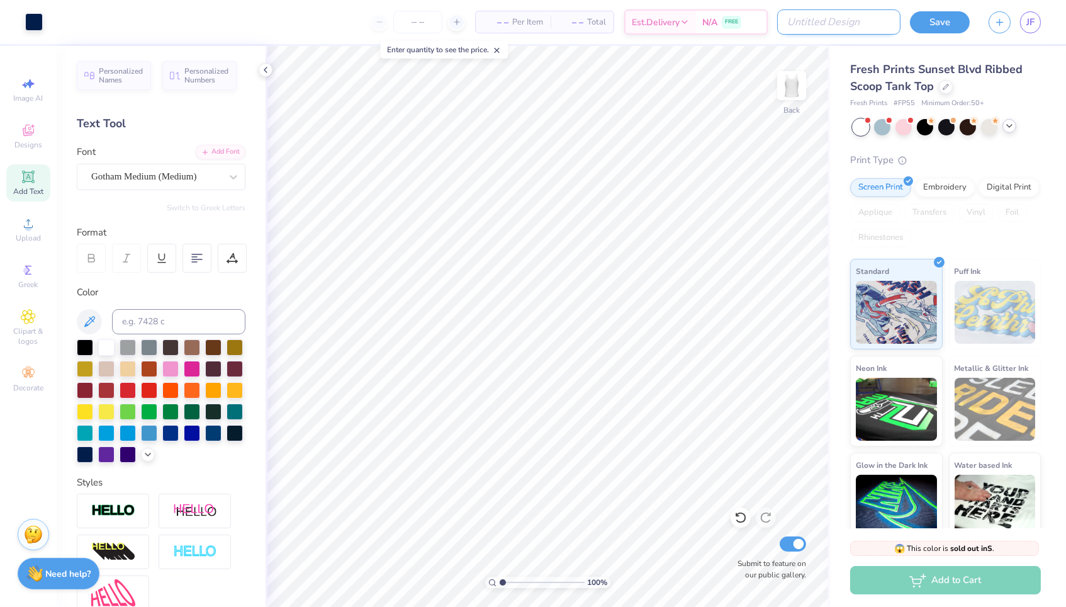
click at [859, 21] on input "Design Title" at bounding box center [838, 21] width 123 height 25
type input "B"
type input "Day 2 Tanks"
click at [906, 21] on button "Save" at bounding box center [940, 20] width 60 height 22
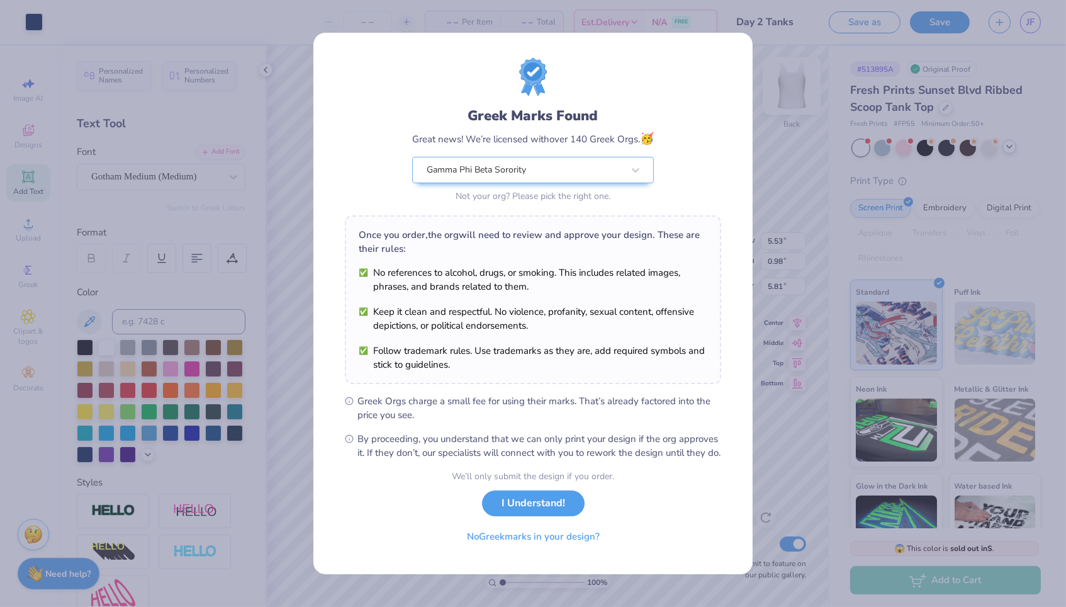
click at [531, 400] on ul "Greek Orgs charge a small fee for using their marks. That’s already factored in…" at bounding box center [533, 426] width 376 height 65
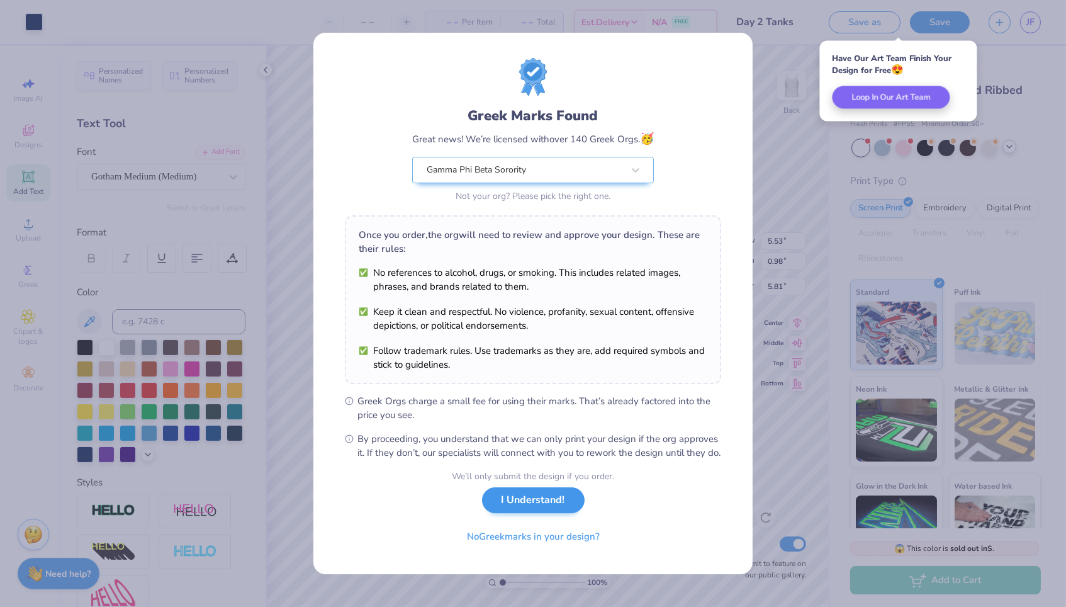
click at [533, 506] on button "I Understand!" at bounding box center [533, 500] width 103 height 26
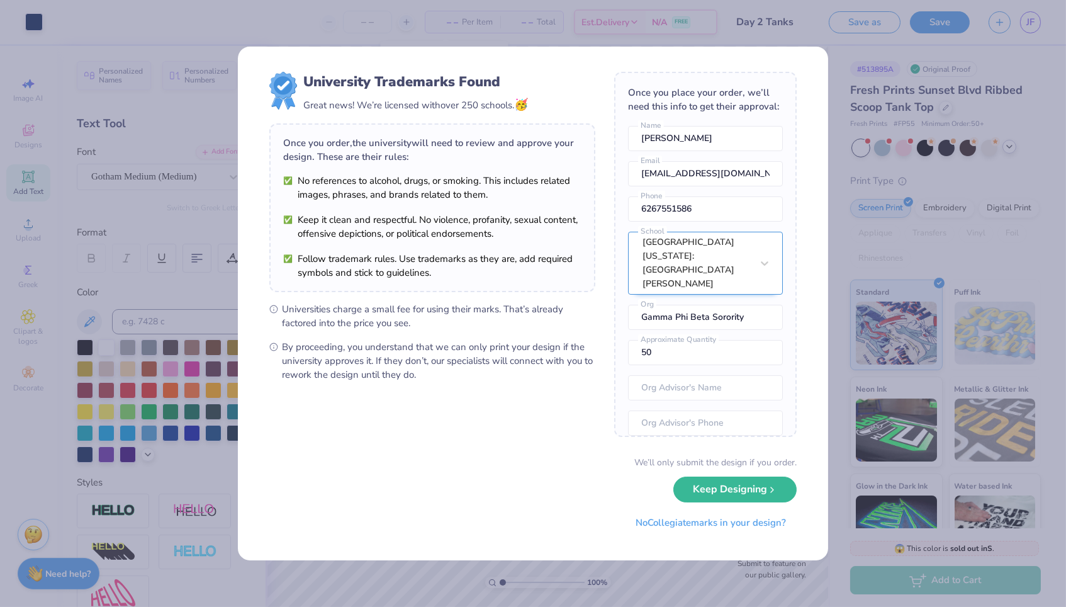
click at [744, 257] on div "[GEOGRAPHIC_DATA][US_STATE]: [GEOGRAPHIC_DATA][PERSON_NAME]" at bounding box center [697, 263] width 112 height 62
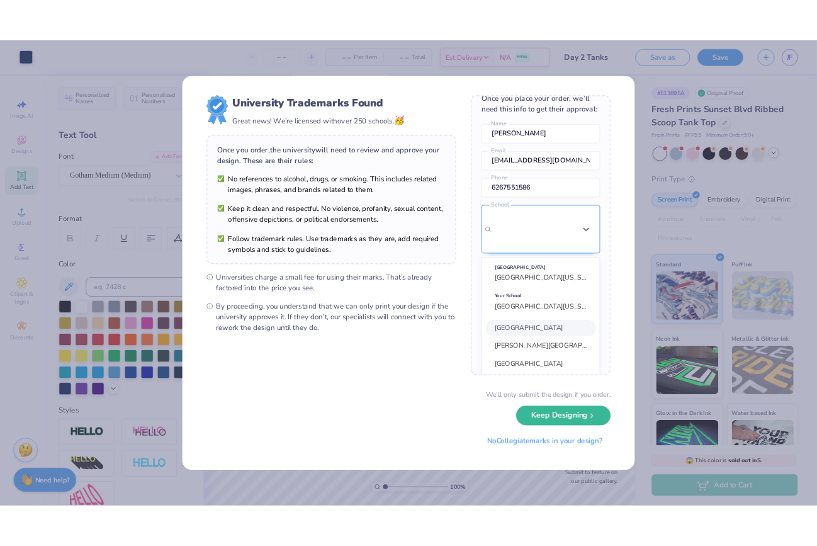
scroll to position [18, 0]
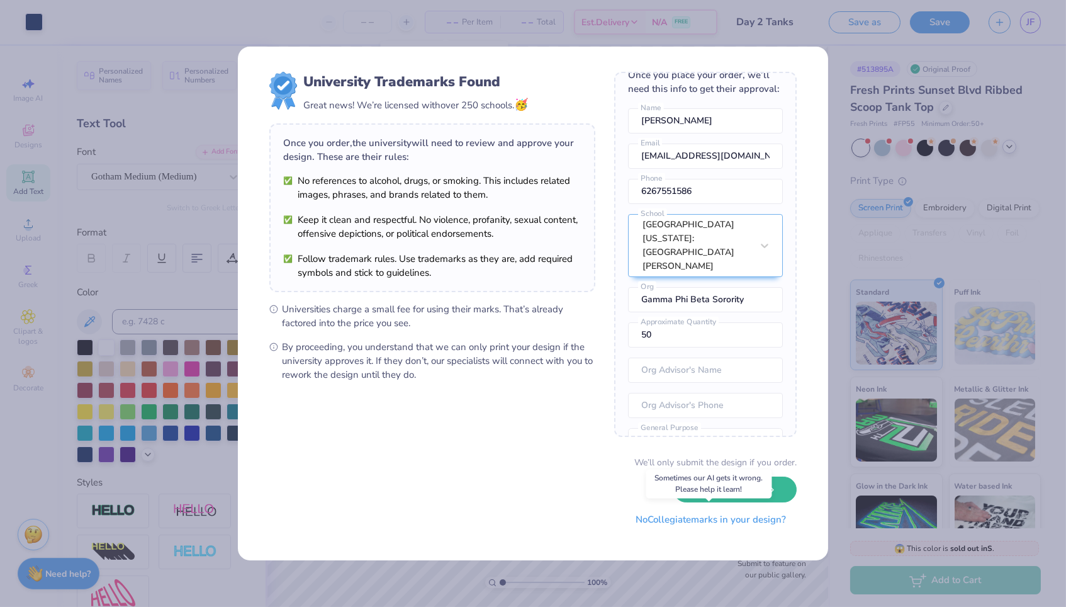
click at [698, 516] on button "No Collegiate marks in your design?" at bounding box center [711, 520] width 172 height 26
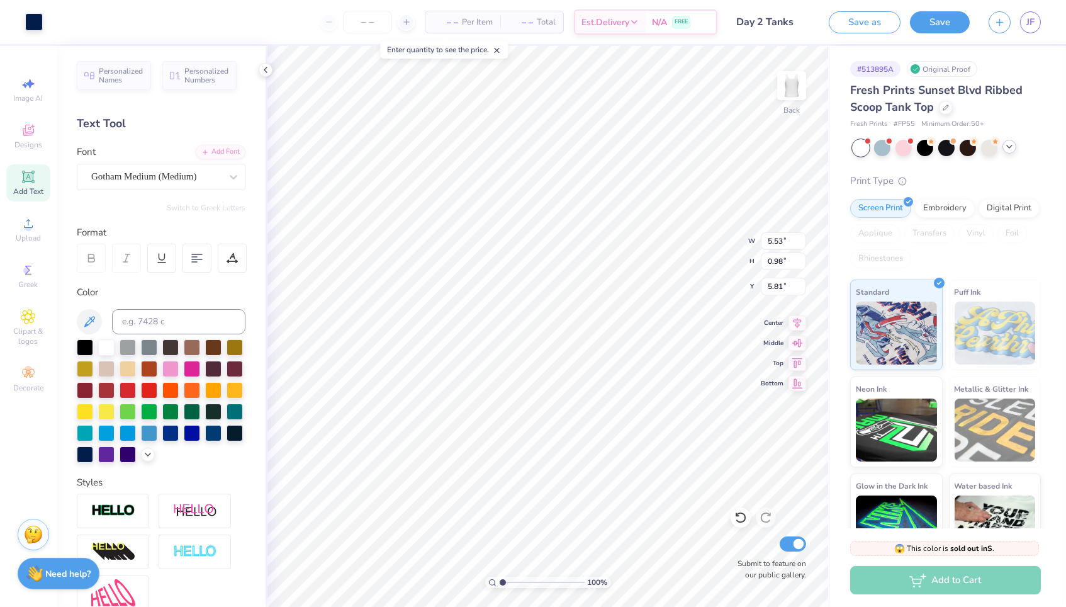
type input "5.51"
type input "1.97"
type input "1.76"
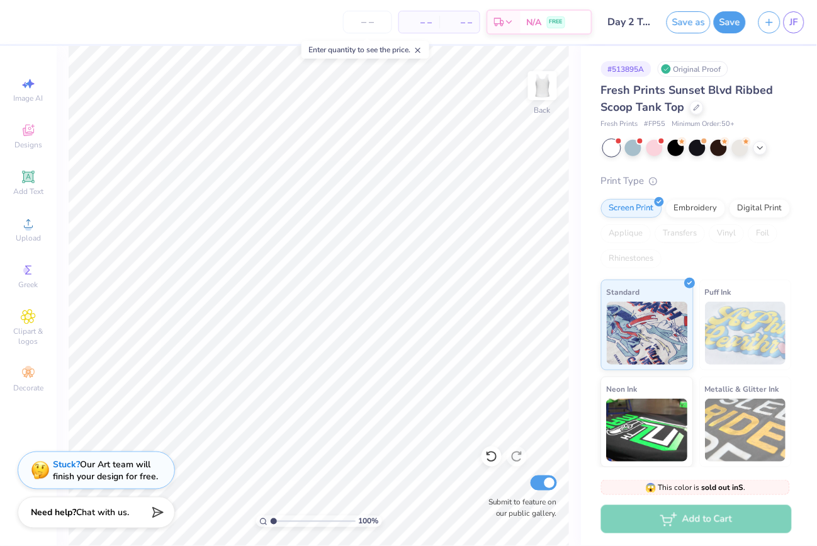
click at [675, 103] on span "Fresh Prints Sunset Blvd Ribbed Scoop Tank Top" at bounding box center [687, 98] width 172 height 32
click at [696, 108] on icon at bounding box center [697, 106] width 6 height 6
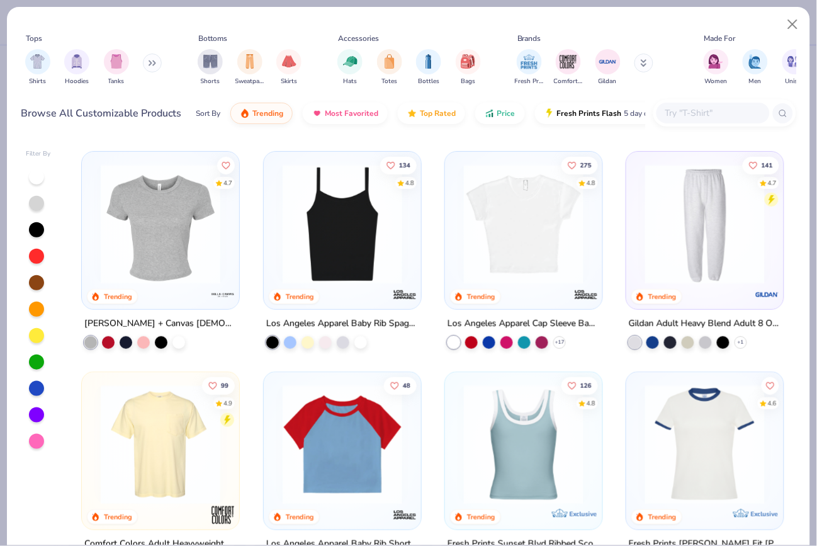
scroll to position [1132, 0]
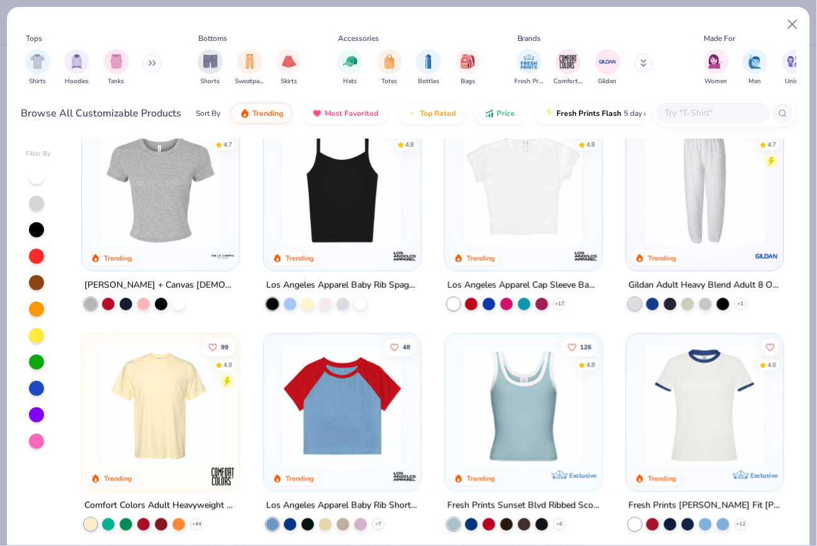
click at [526, 427] on img at bounding box center [524, 406] width 132 height 120
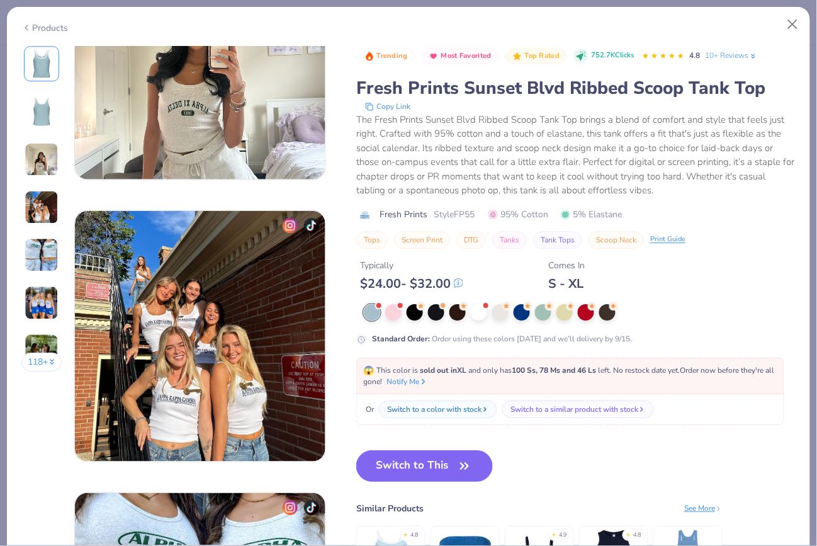
scroll to position [742, 0]
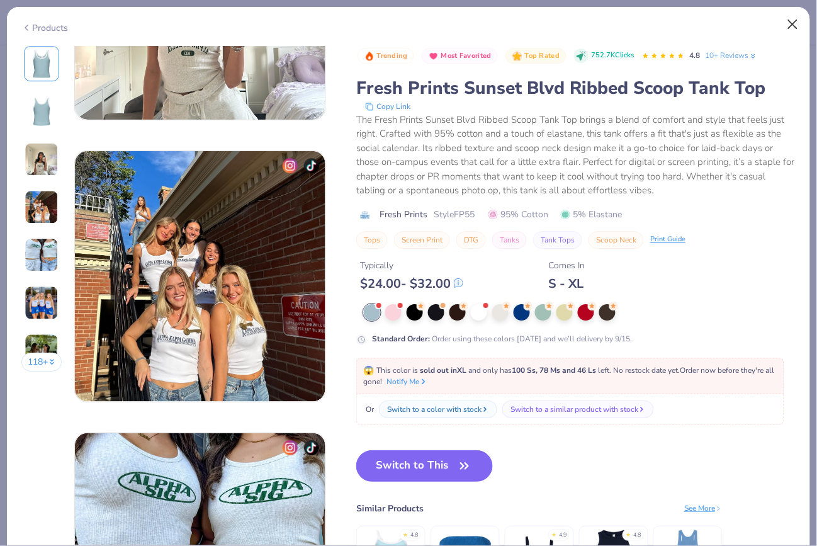
click at [794, 20] on button "Close" at bounding box center [793, 25] width 24 height 24
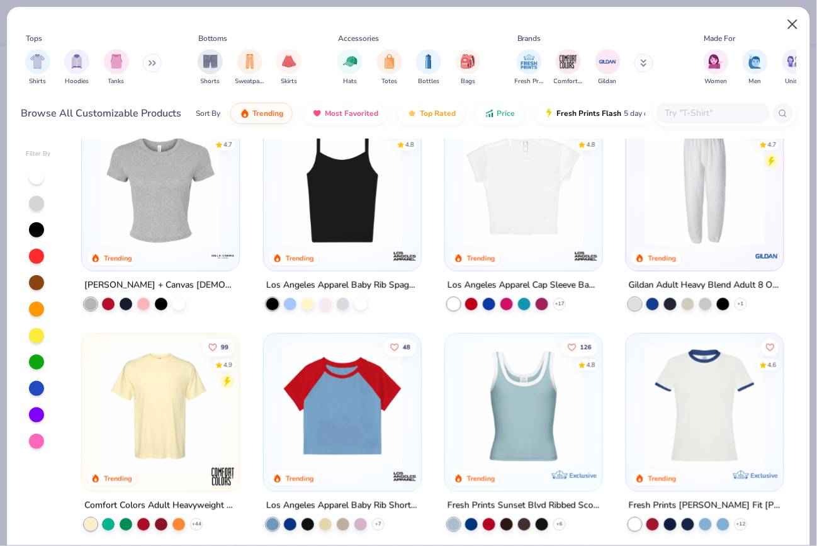
click at [794, 21] on button "Close" at bounding box center [793, 25] width 24 height 24
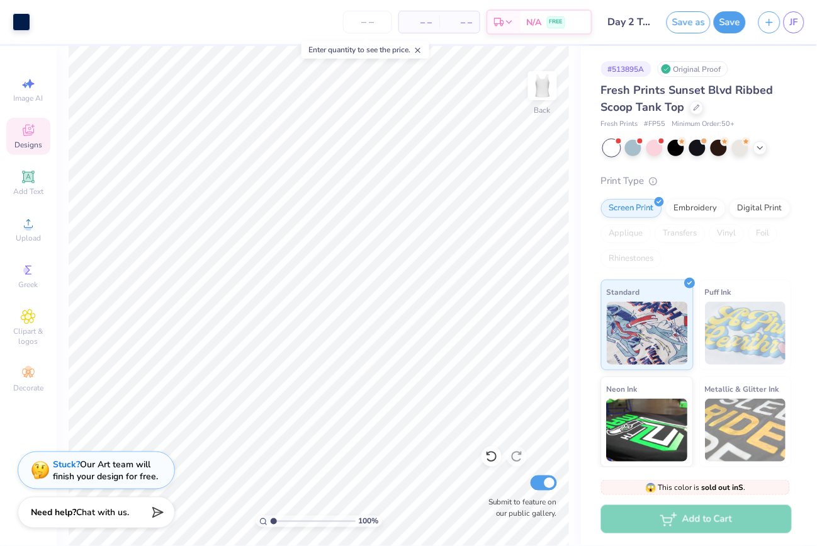
click at [34, 125] on icon at bounding box center [28, 130] width 15 height 15
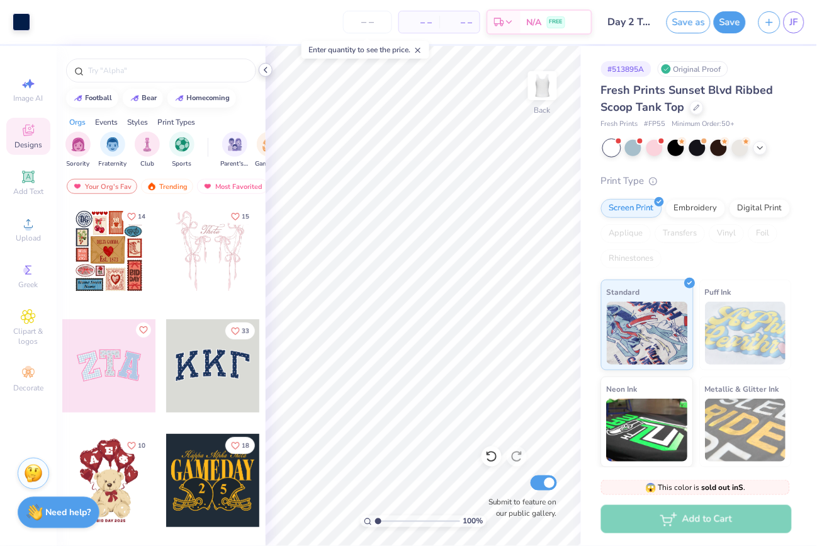
click at [268, 66] on icon at bounding box center [266, 70] width 10 height 10
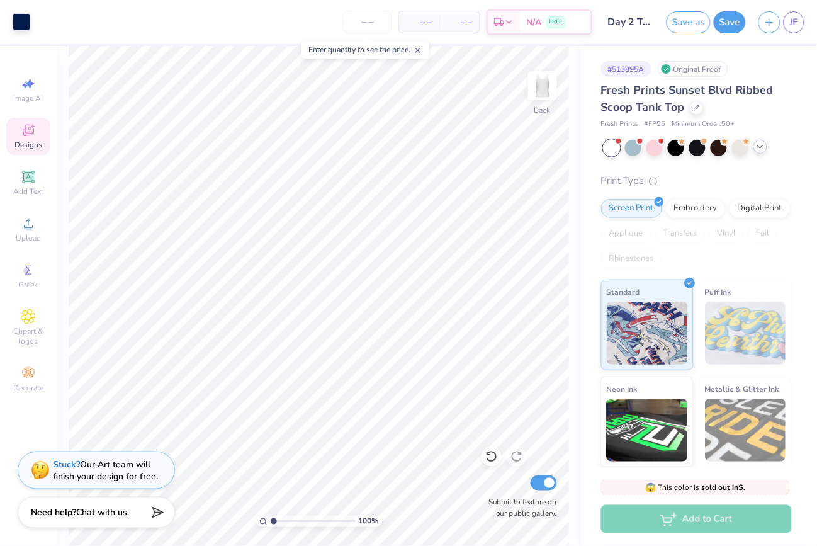
click at [765, 142] on icon at bounding box center [760, 147] width 10 height 10
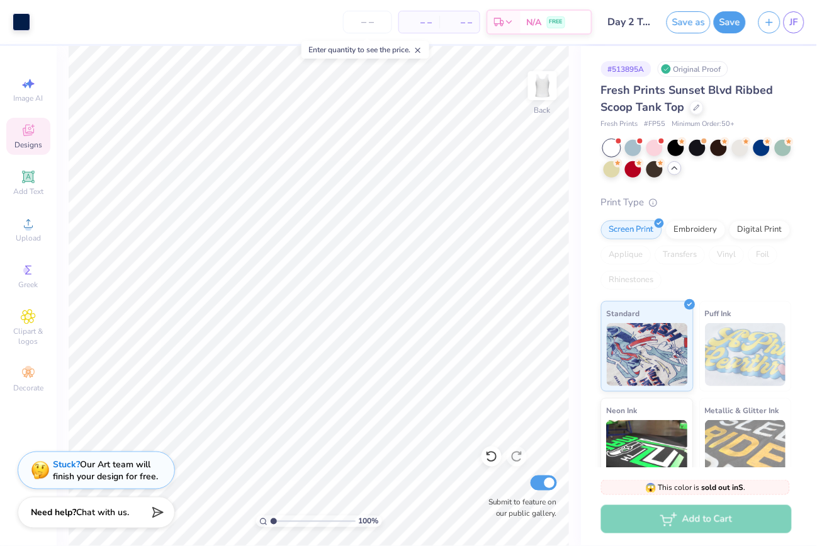
click at [686, 89] on span "Fresh Prints Sunset Blvd Ribbed Scoop Tank Top" at bounding box center [687, 98] width 172 height 32
click at [699, 229] on div "Embroidery" at bounding box center [696, 227] width 60 height 19
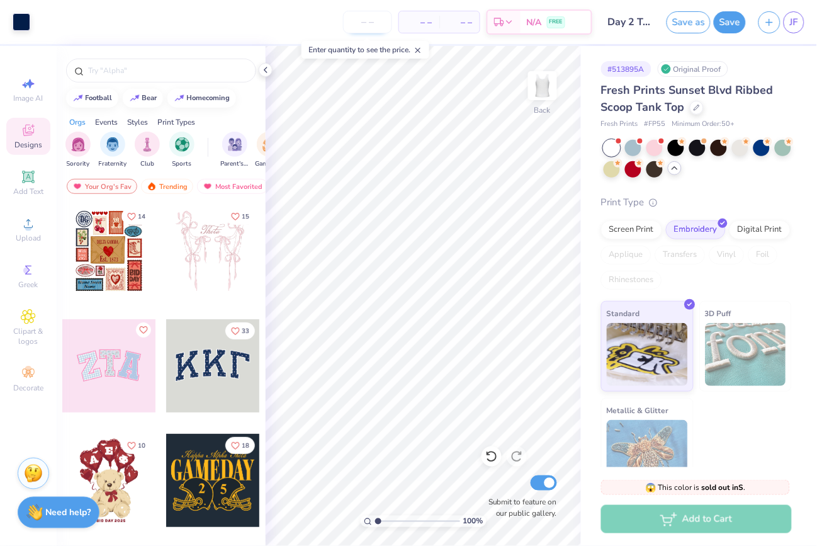
click at [367, 21] on input "number" at bounding box center [367, 22] width 49 height 23
type input "60"
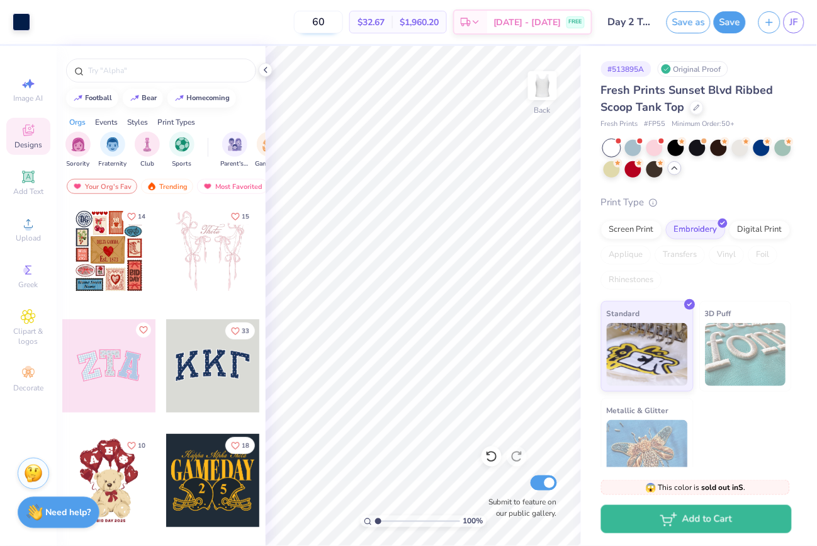
click at [341, 20] on input "60" at bounding box center [318, 22] width 49 height 23
click at [628, 226] on div "Screen Print" at bounding box center [631, 227] width 61 height 19
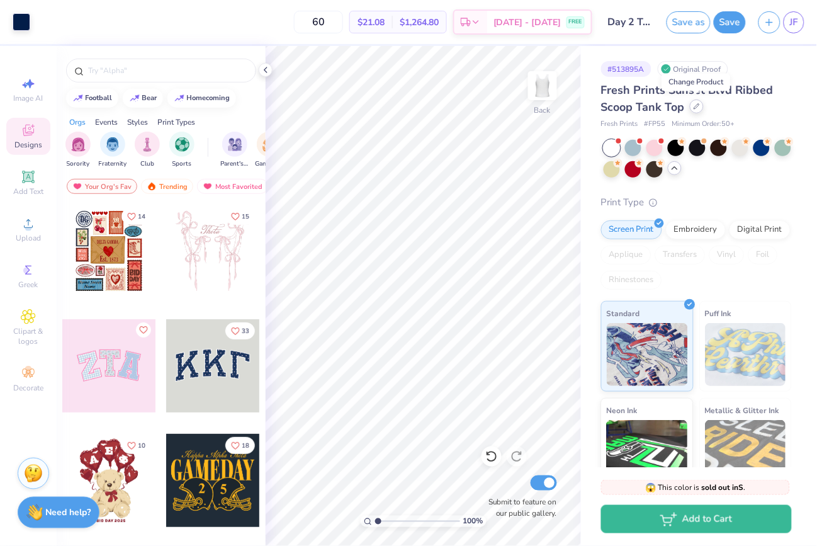
click at [698, 105] on icon at bounding box center [697, 106] width 6 height 6
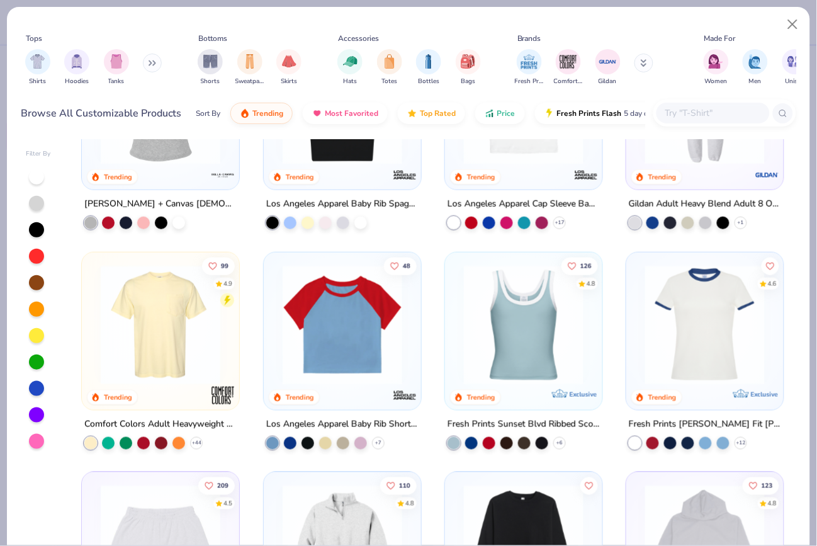
scroll to position [1291, 0]
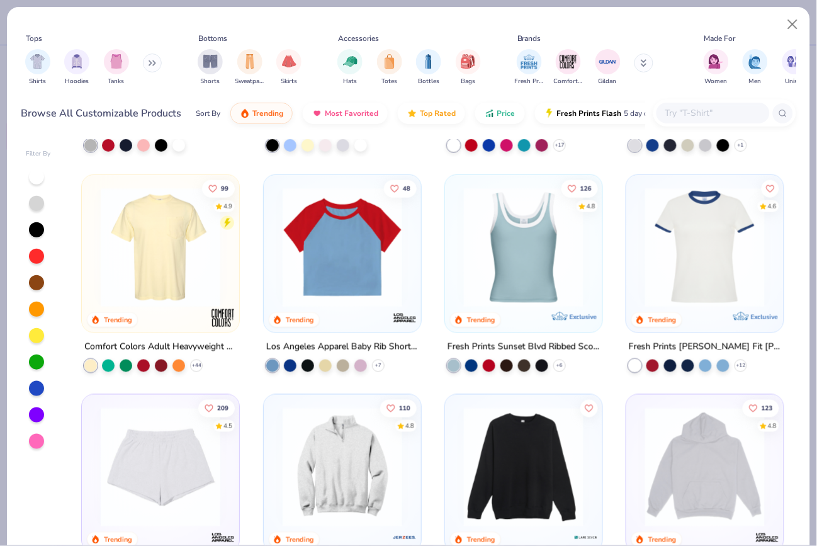
click at [534, 263] on img at bounding box center [524, 247] width 132 height 120
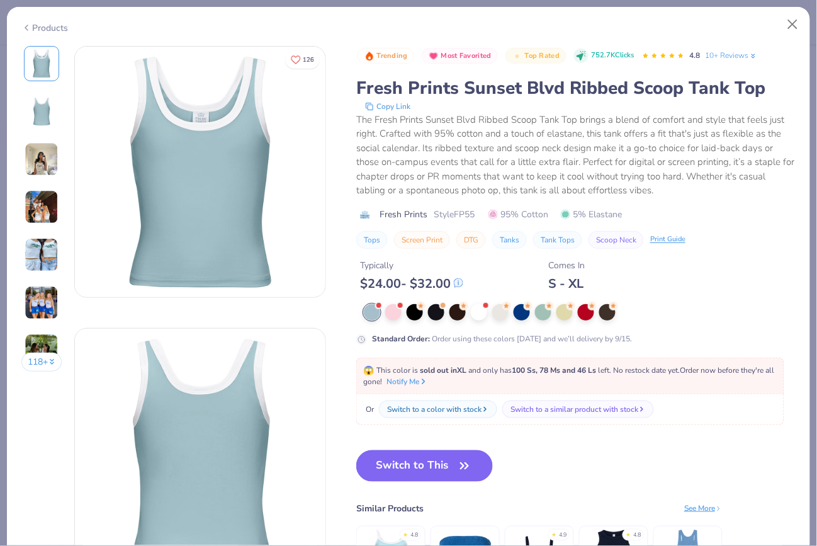
click at [60, 256] on div "118 +" at bounding box center [41, 213] width 41 height 335
click at [47, 251] on img at bounding box center [42, 255] width 34 height 34
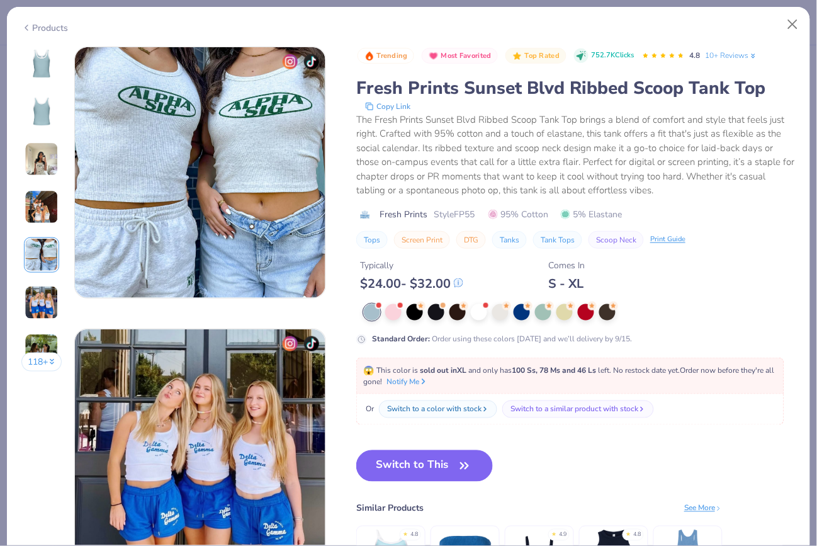
click at [35, 291] on img at bounding box center [42, 303] width 34 height 34
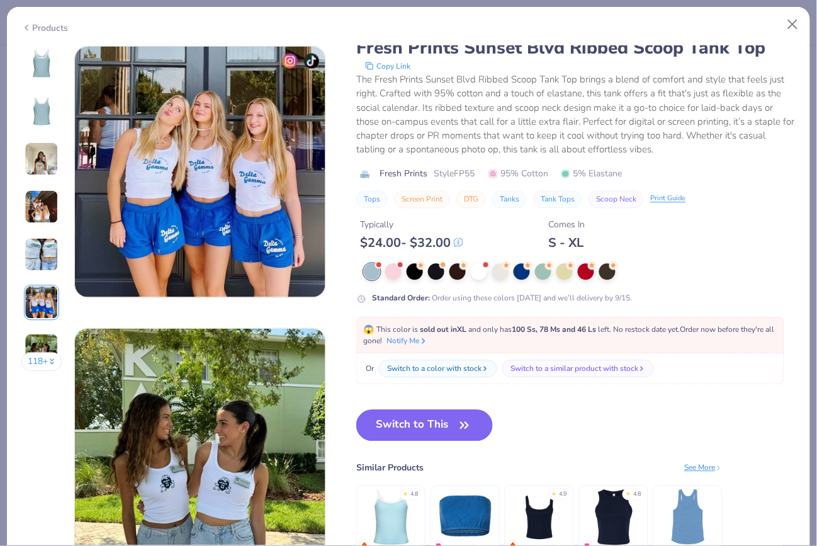
click at [36, 317] on img at bounding box center [42, 303] width 34 height 34
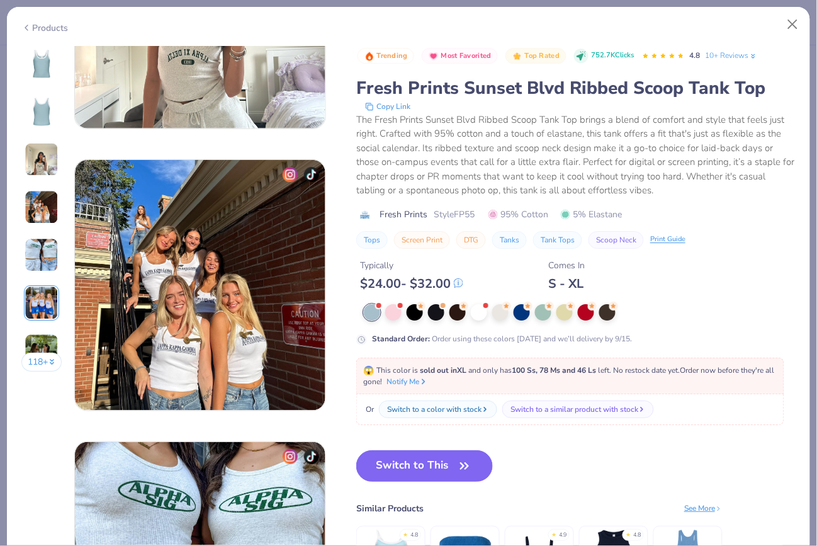
scroll to position [1009, 0]
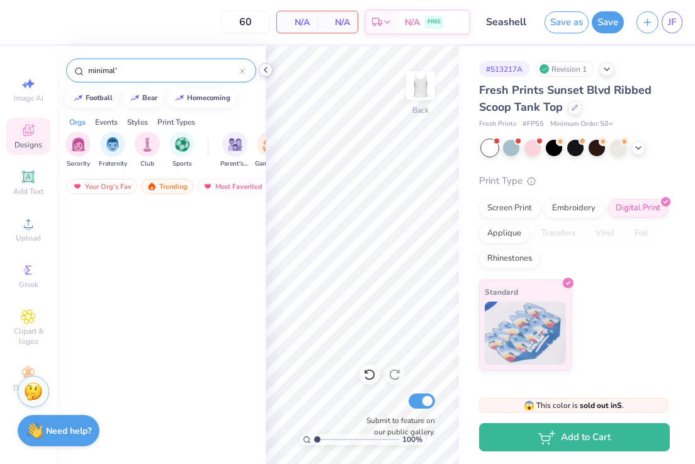
scroll to position [7803, 0]
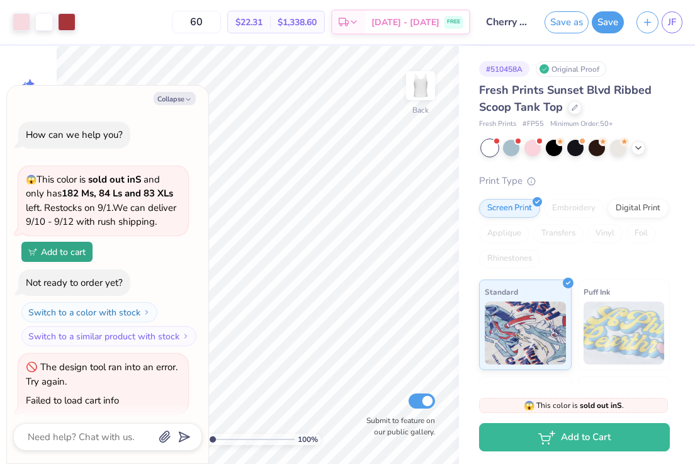
scroll to position [1381, 0]
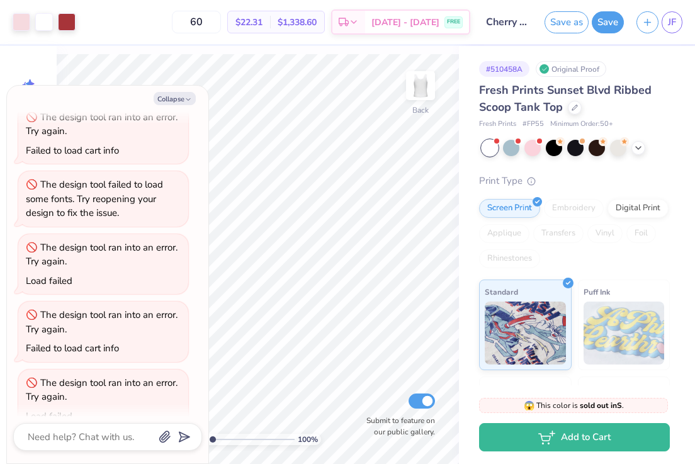
type textarea "x"
